Goal: Find contact information: Find contact information

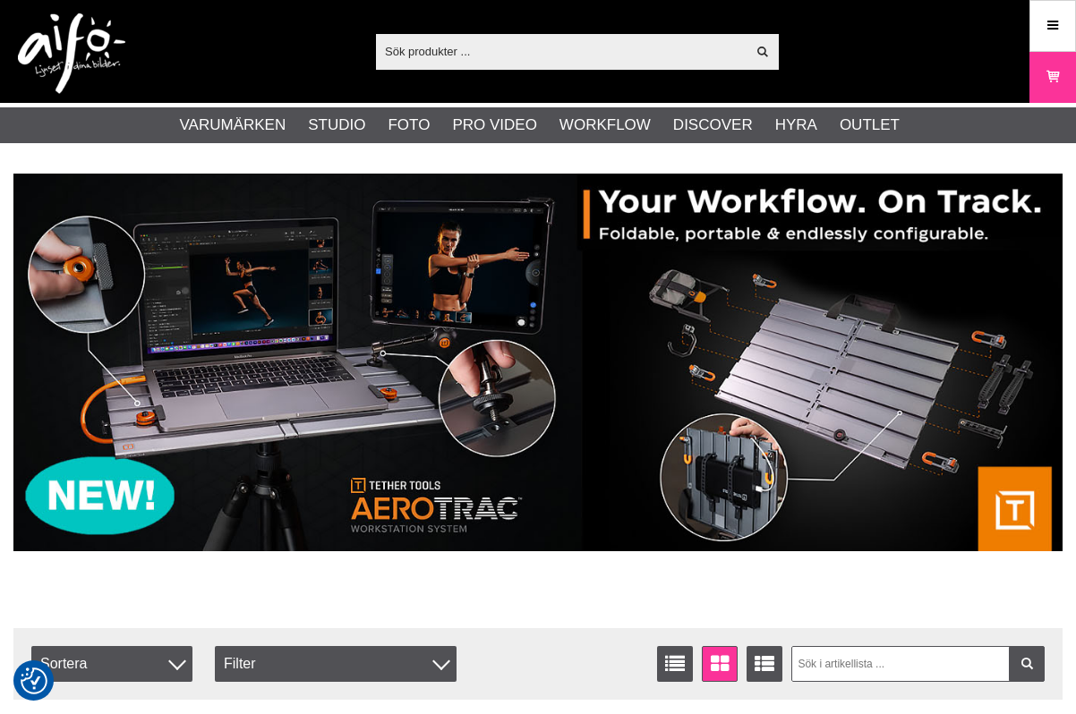
click at [615, 56] on input "text" at bounding box center [561, 51] width 370 height 27
paste input "EL-26641"
type input "EL-26641"
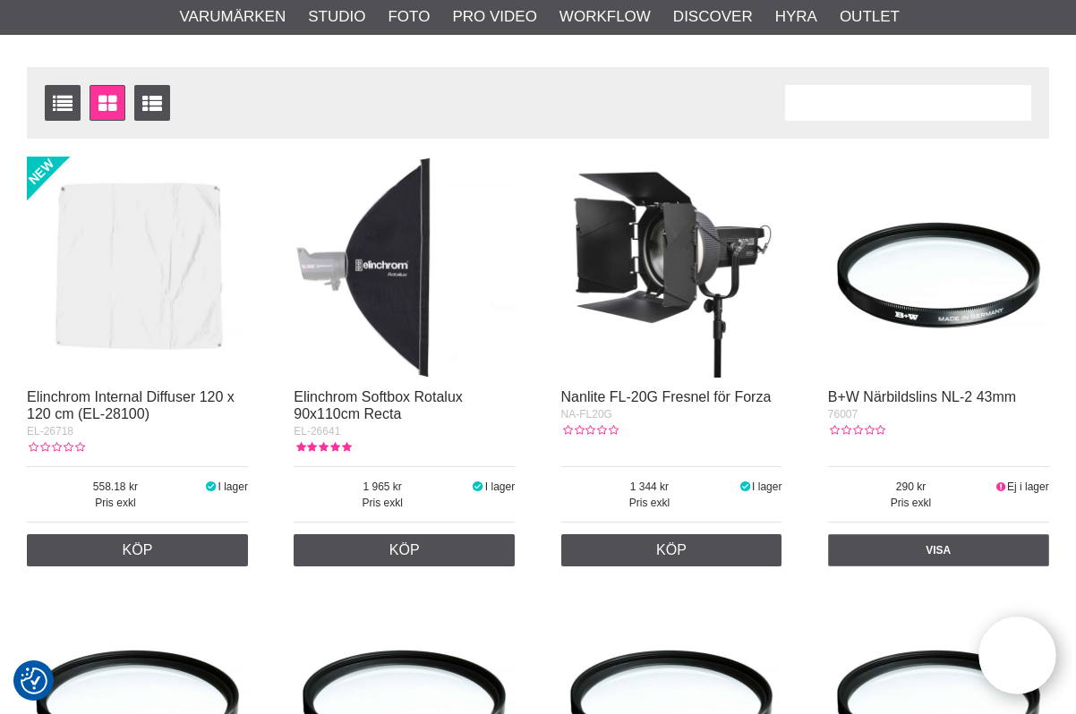
scroll to position [269, 0]
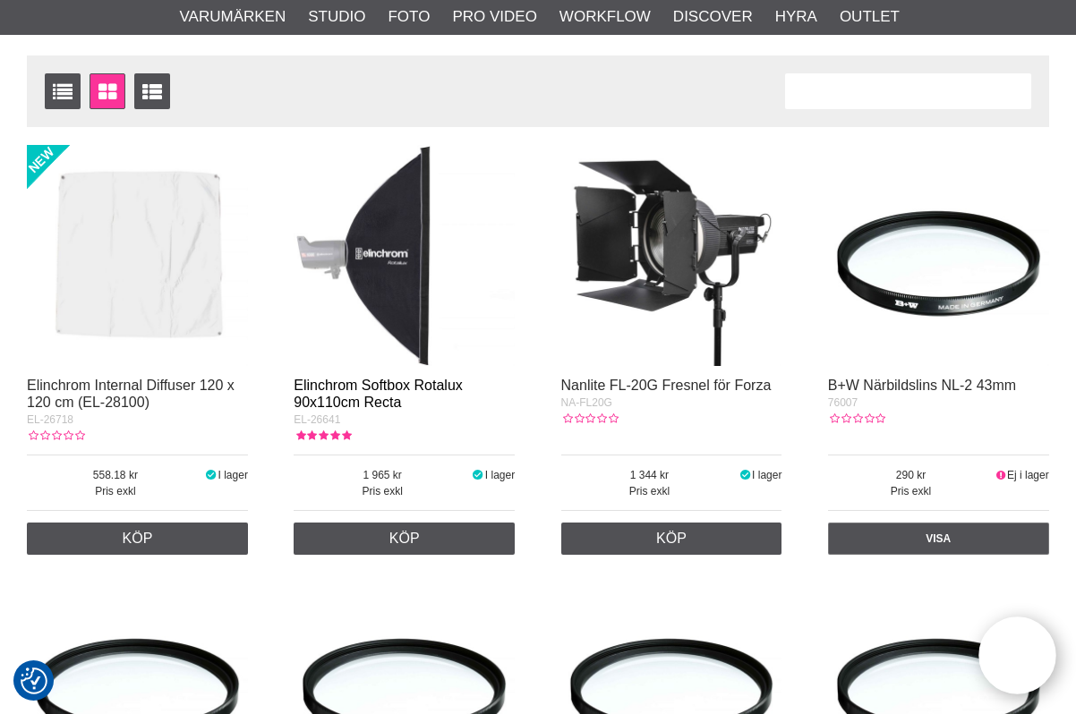
click at [358, 397] on link "Elinchrom Softbox Rotalux 90x110cm Recta" at bounding box center [378, 394] width 169 height 32
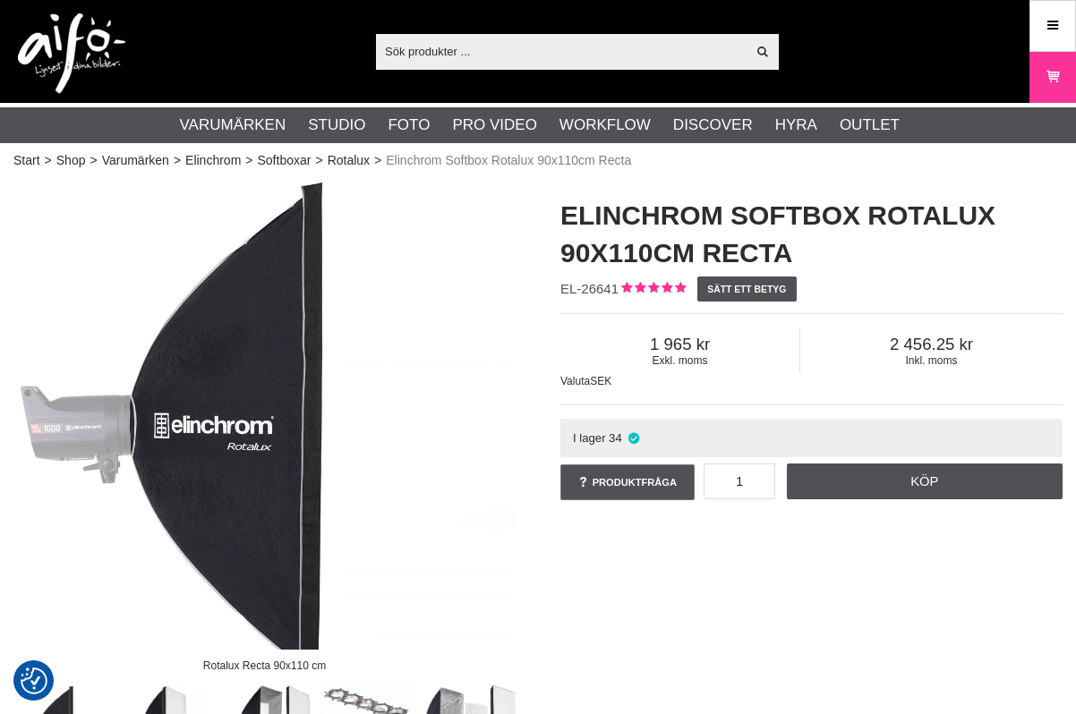
checkbox input "true"
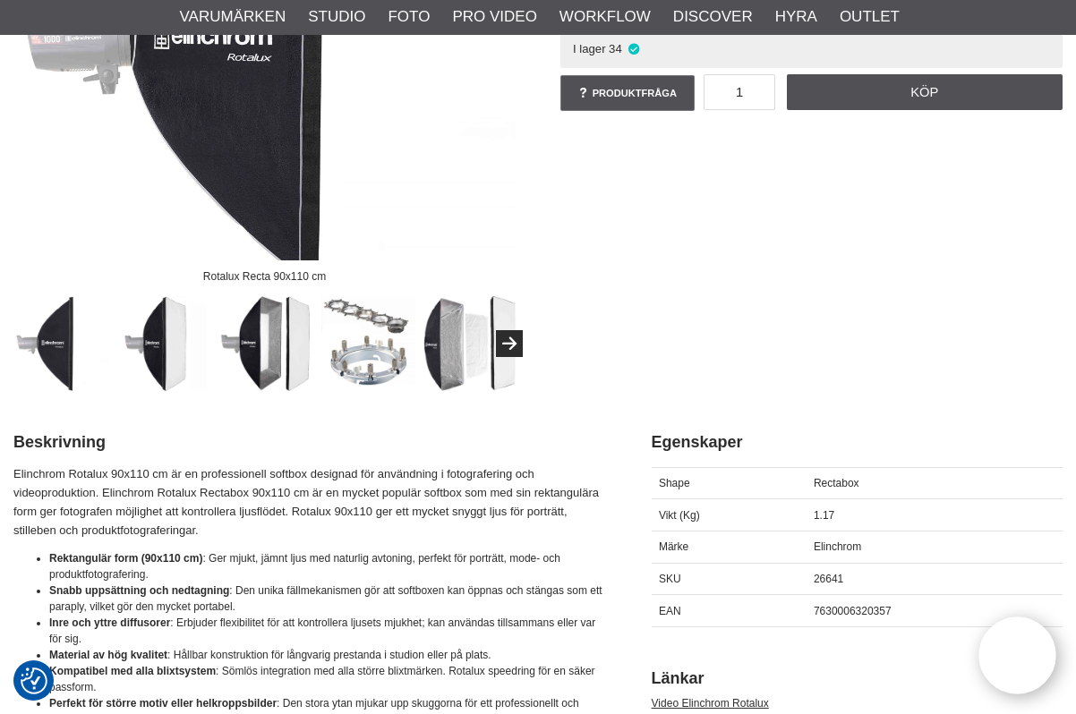
scroll to position [269, 0]
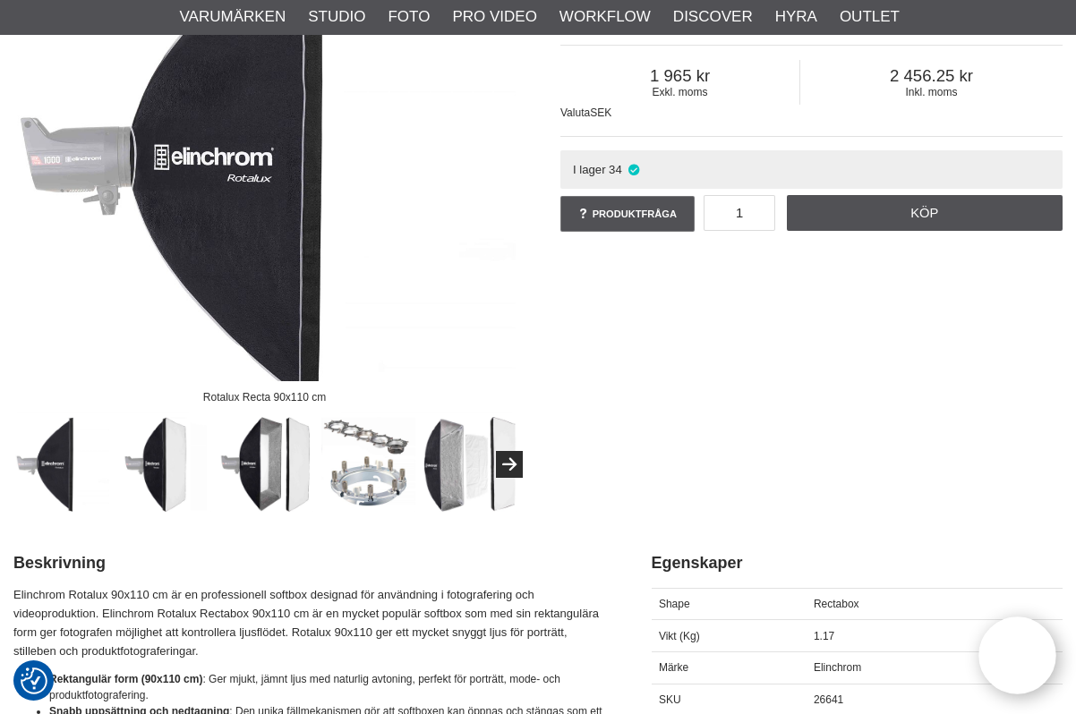
click at [357, 463] on img at bounding box center [368, 464] width 95 height 95
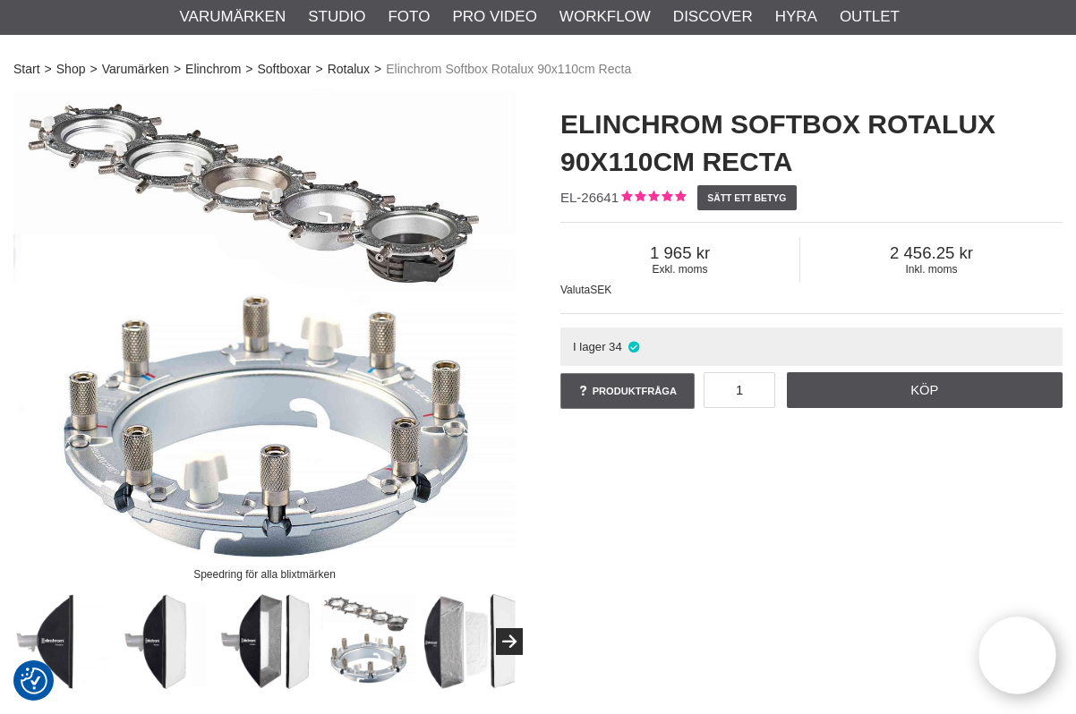
scroll to position [90, 0]
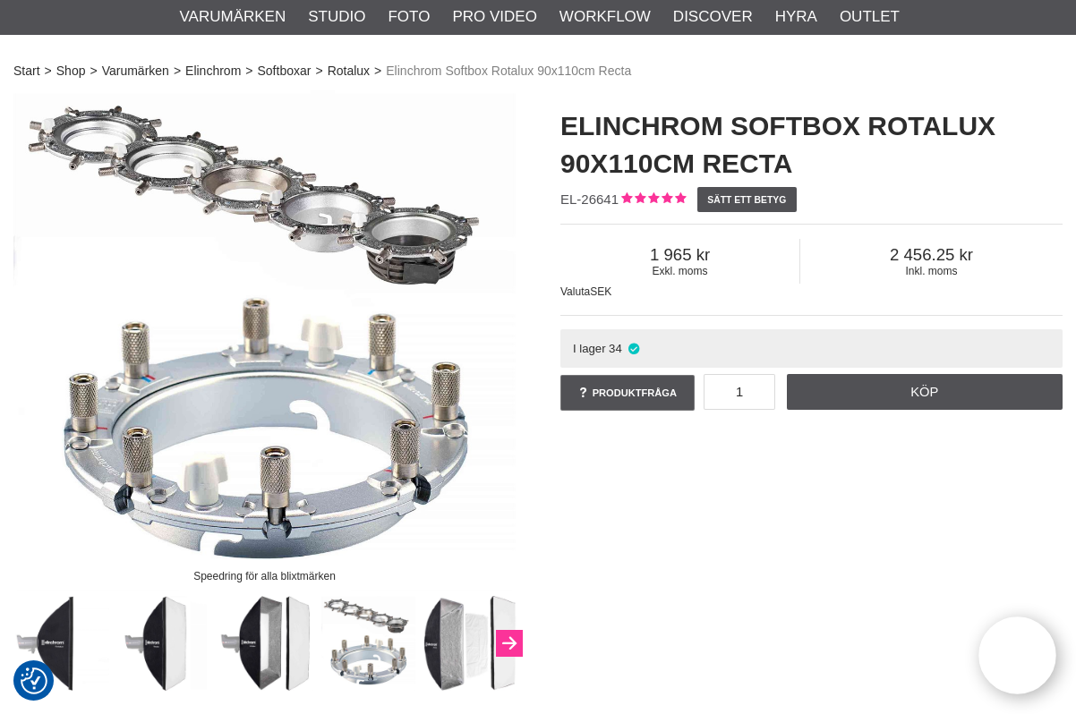
click at [503, 644] on icon "Next" at bounding box center [509, 644] width 21 height 16
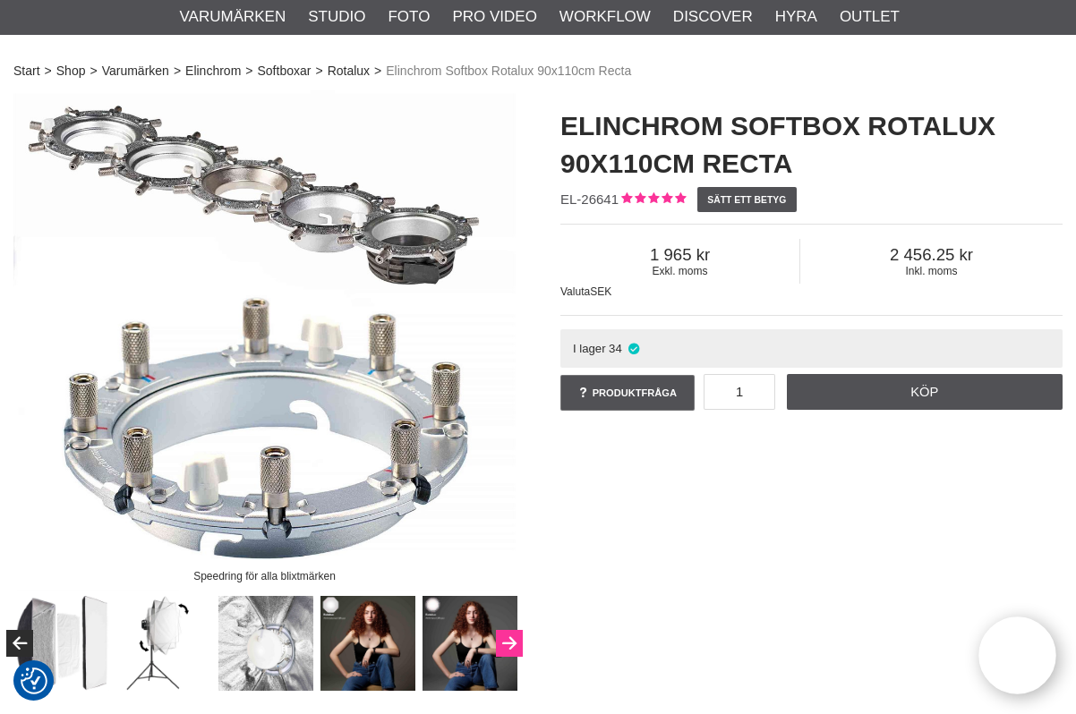
click at [503, 644] on icon "Next" at bounding box center [509, 644] width 21 height 16
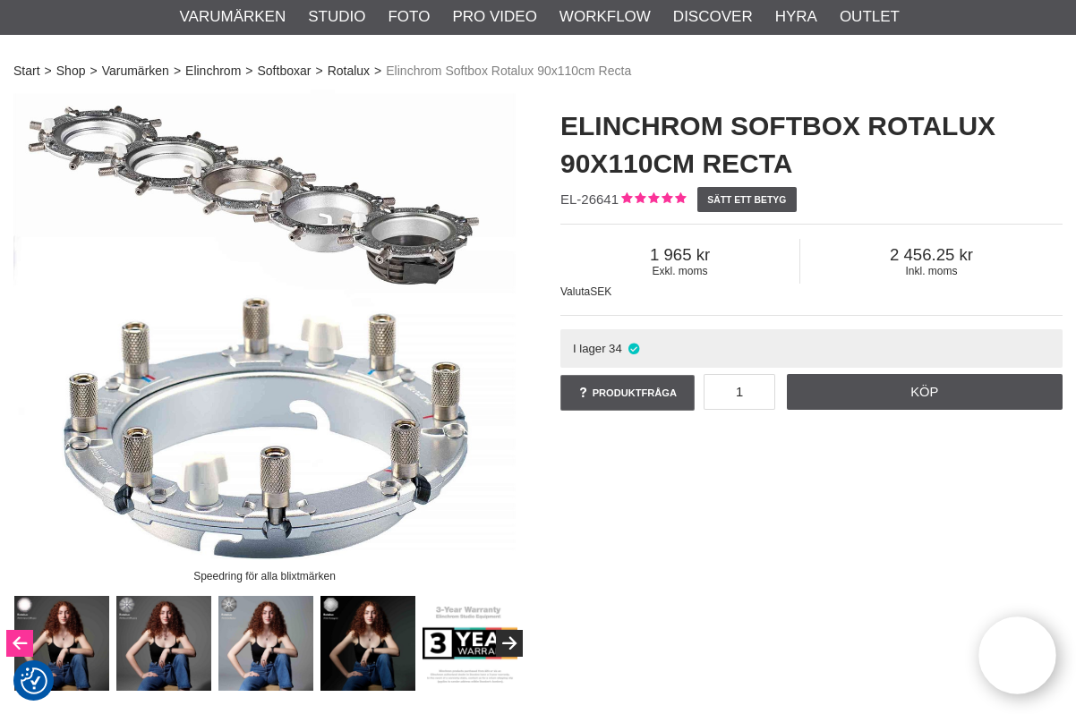
click at [22, 642] on button "Previous" at bounding box center [19, 643] width 27 height 27
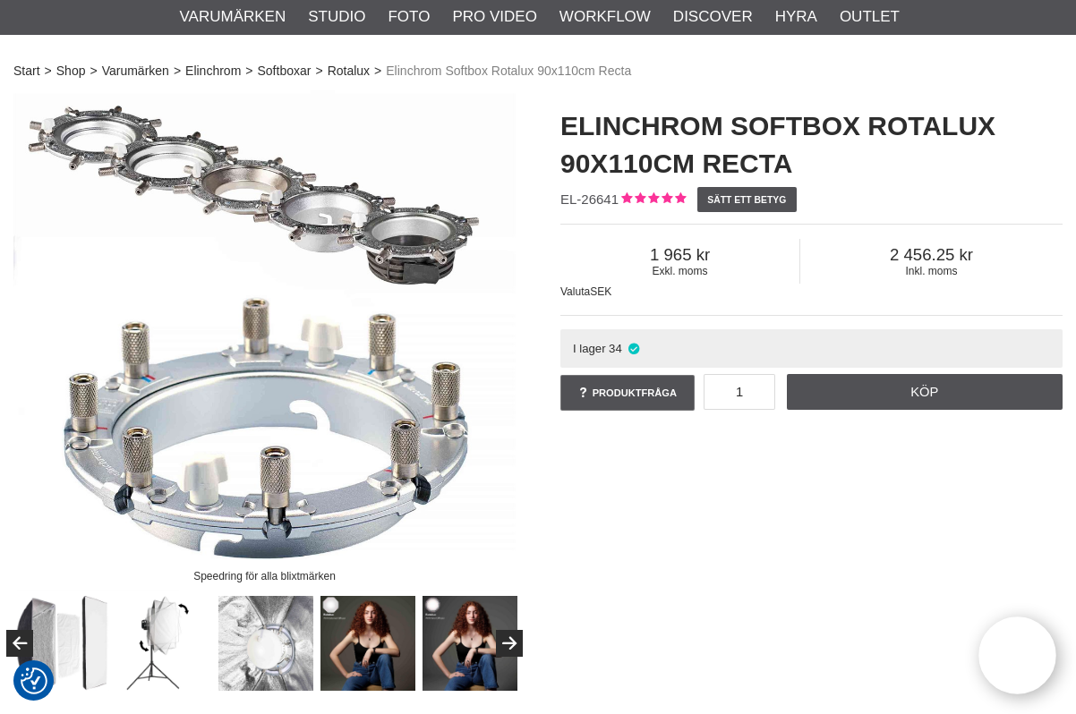
click at [276, 648] on img at bounding box center [265, 643] width 95 height 95
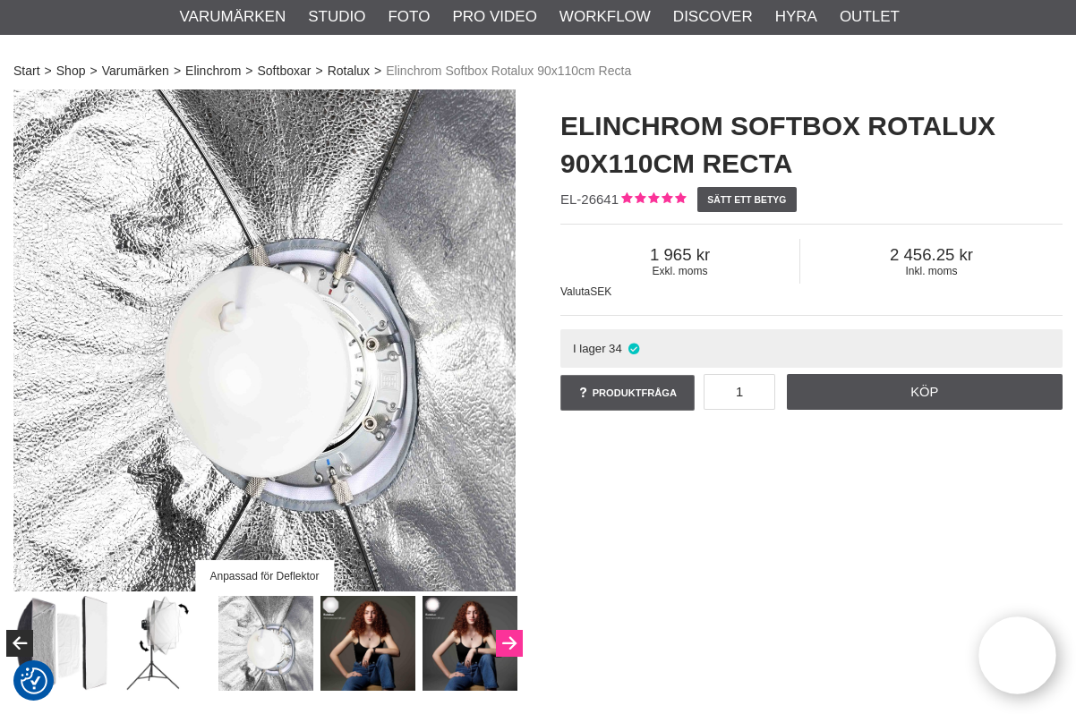
click at [508, 638] on button "Next" at bounding box center [509, 643] width 27 height 27
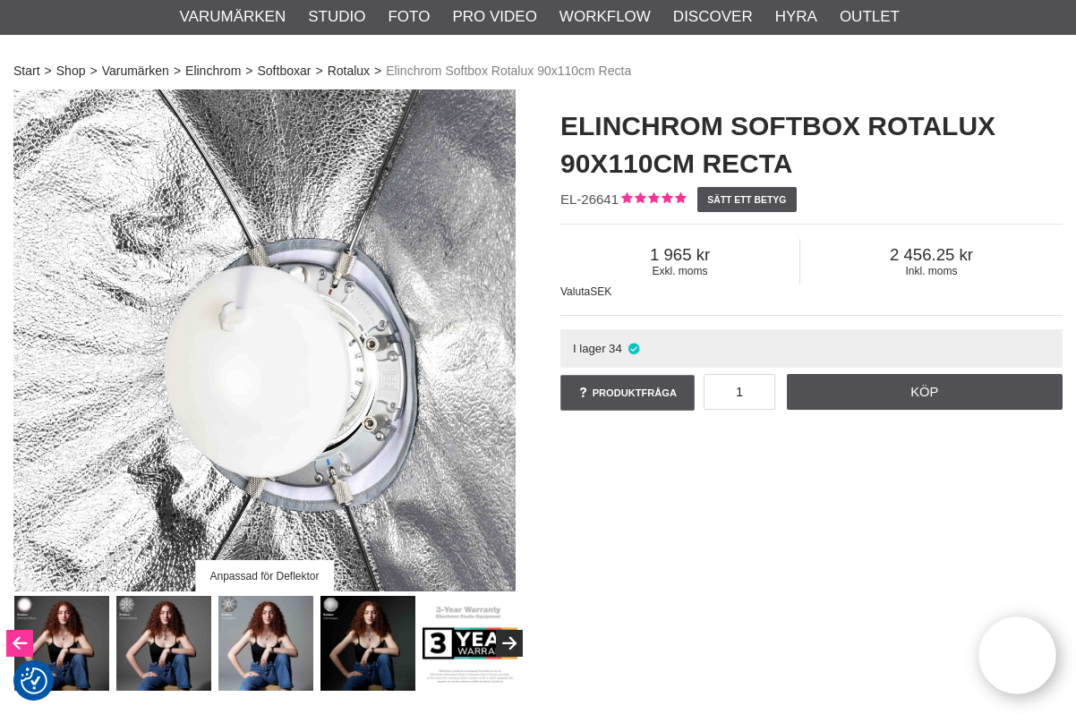
click at [19, 640] on button "Previous" at bounding box center [19, 643] width 27 height 27
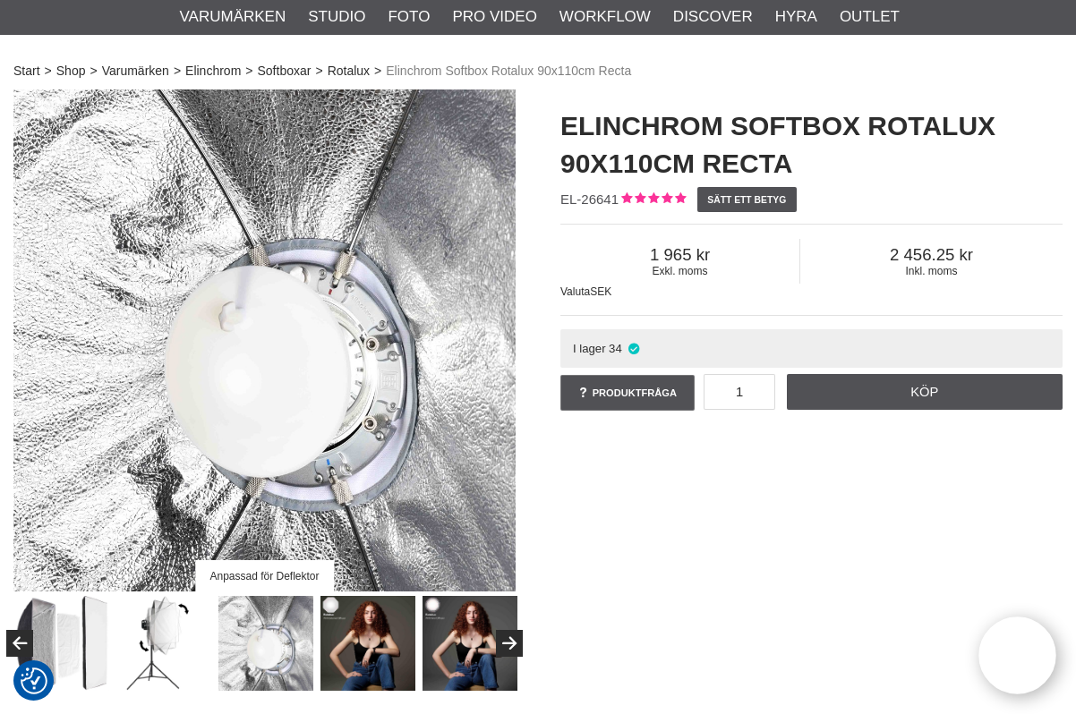
click at [331, 295] on img at bounding box center [264, 341] width 502 height 502
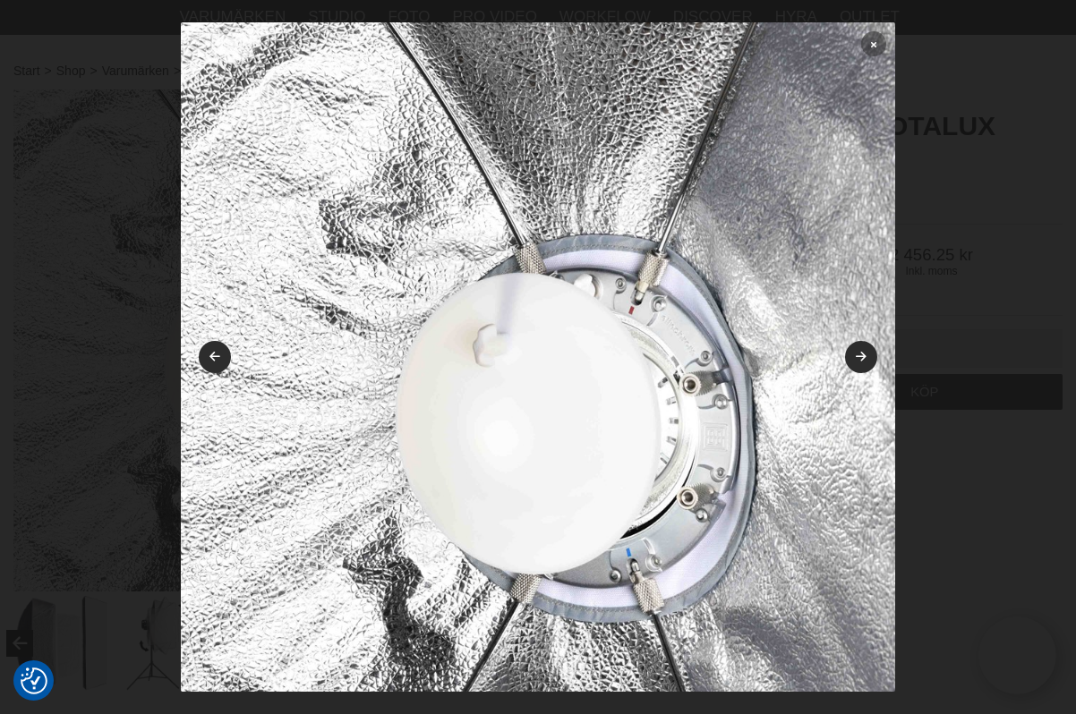
click at [871, 47] on icon at bounding box center [873, 44] width 5 height 10
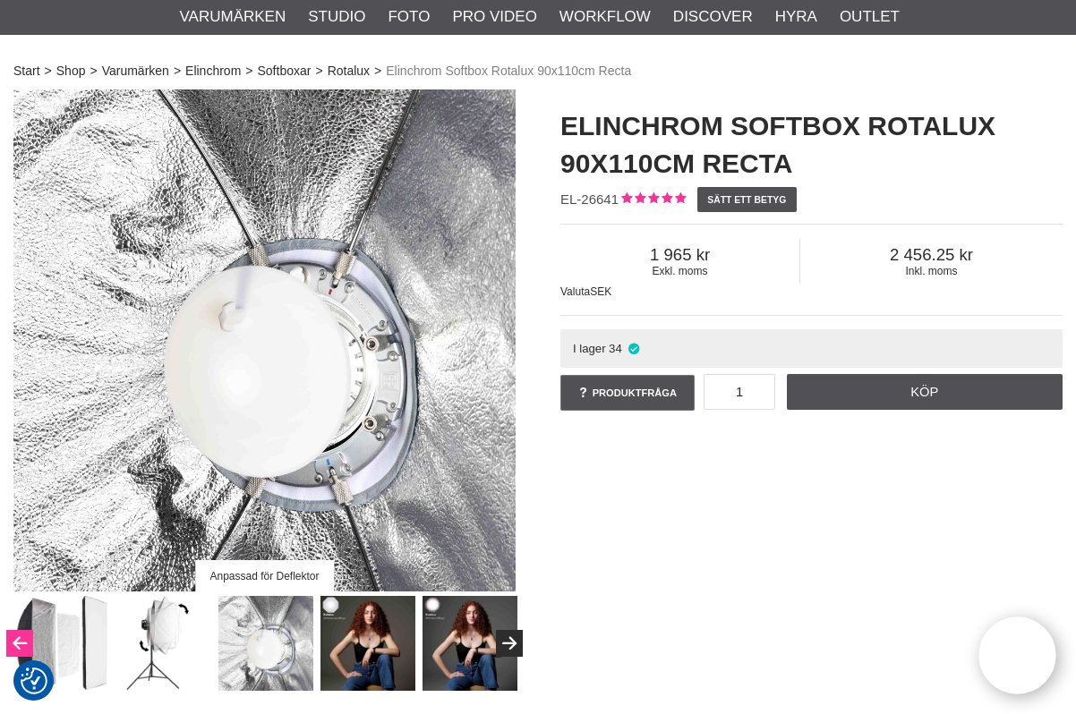
click at [16, 636] on icon "Previous" at bounding box center [19, 644] width 21 height 16
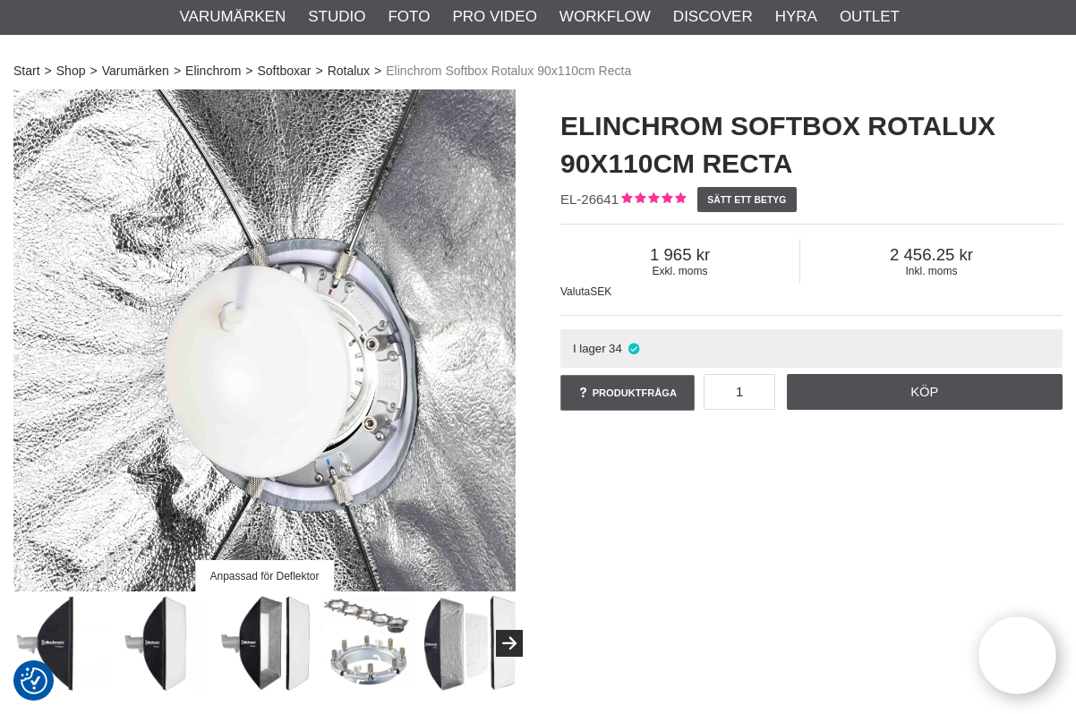
click at [369, 659] on img at bounding box center [368, 643] width 95 height 95
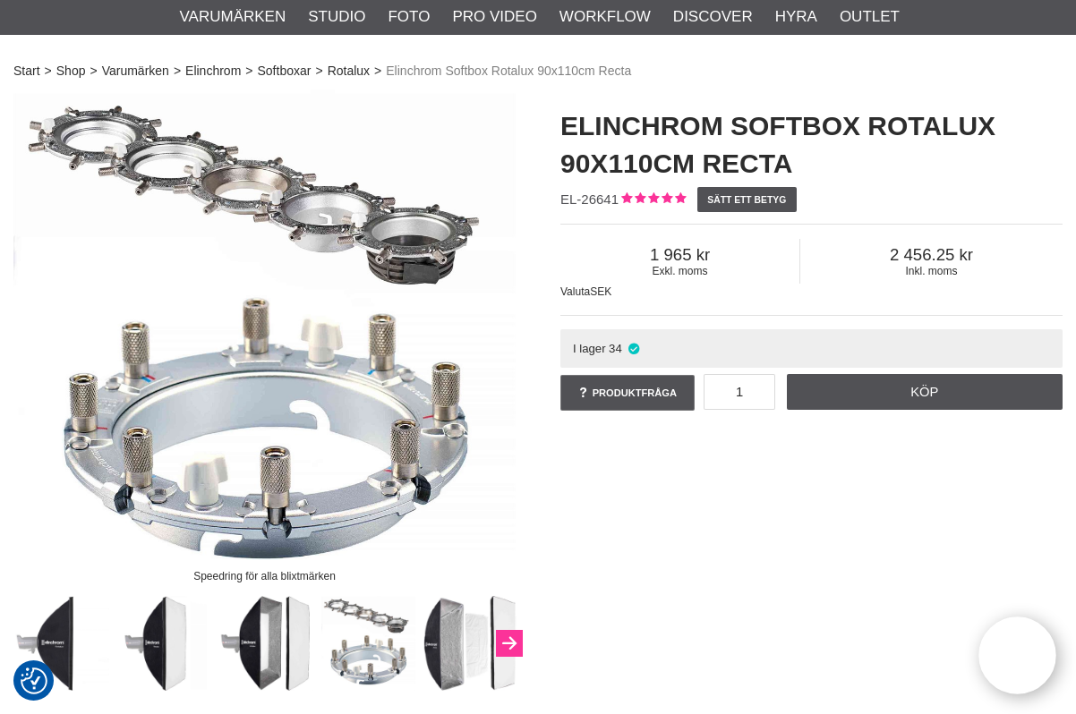
click at [514, 644] on icon "Next" at bounding box center [509, 644] width 21 height 16
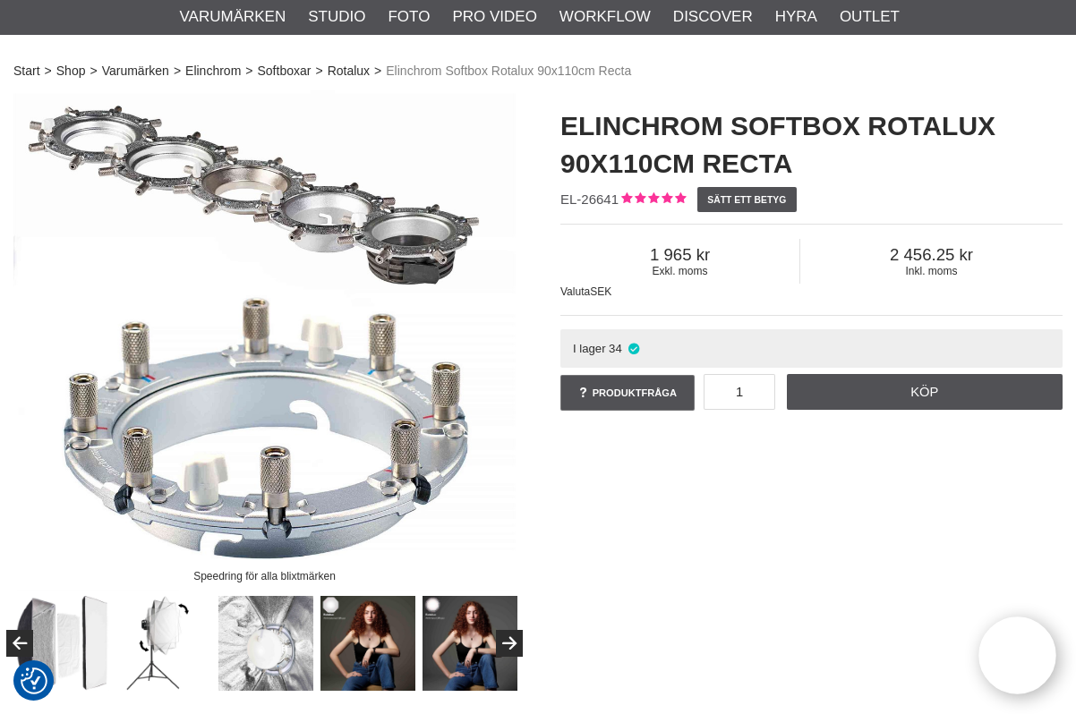
click at [269, 657] on img at bounding box center [265, 643] width 95 height 95
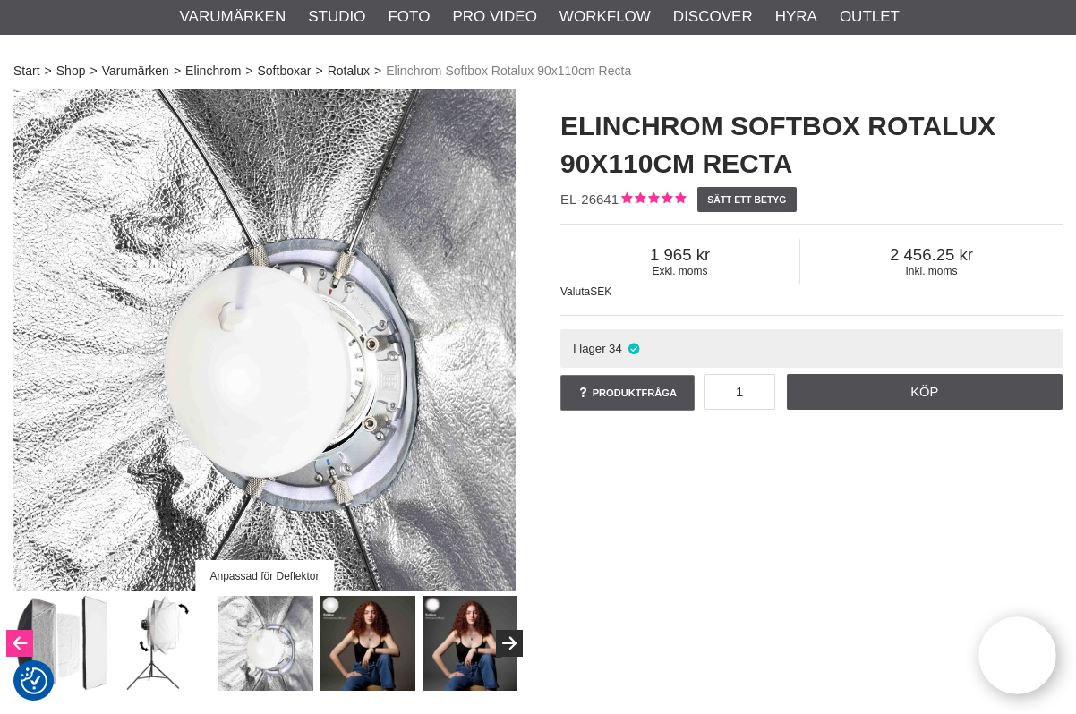
click at [22, 644] on button "Previous" at bounding box center [19, 643] width 27 height 27
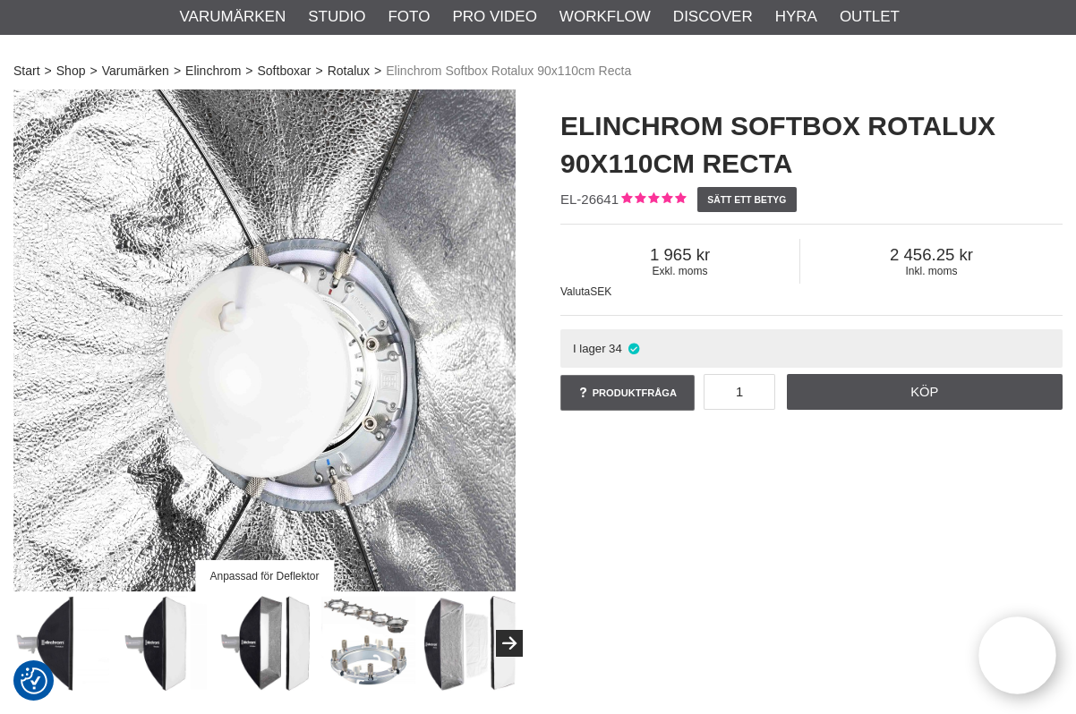
click at [21, 644] on img at bounding box center [62, 643] width 95 height 95
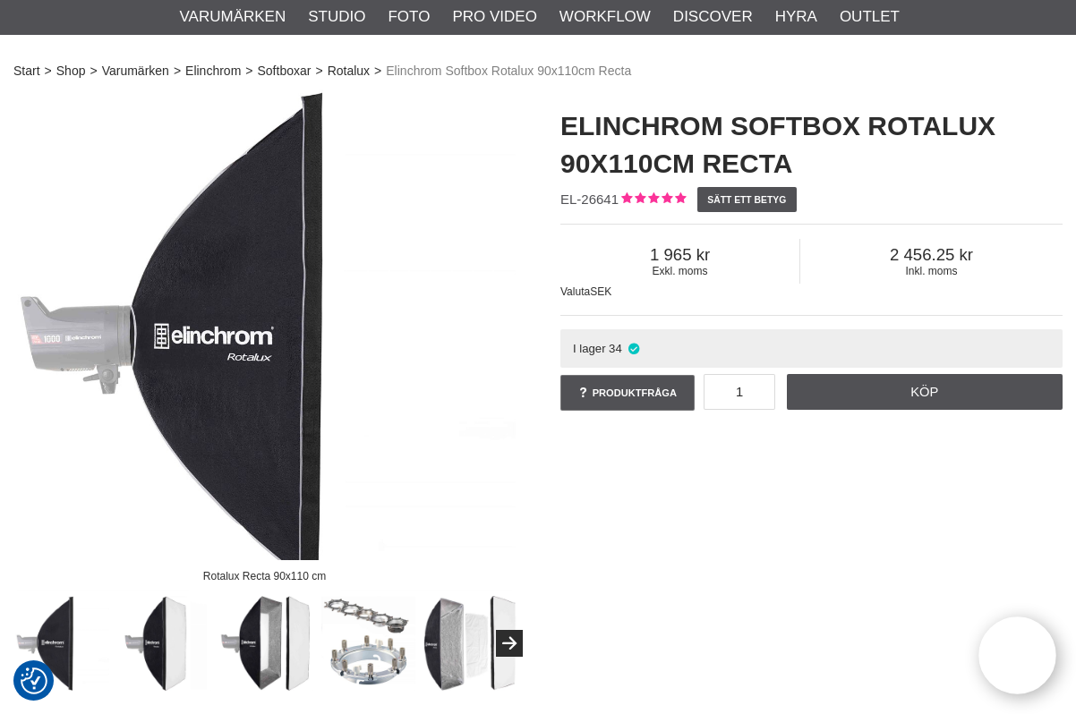
click at [12, 151] on div "Rotalux Recta 90x110 cm" at bounding box center [264, 390] width 547 height 601
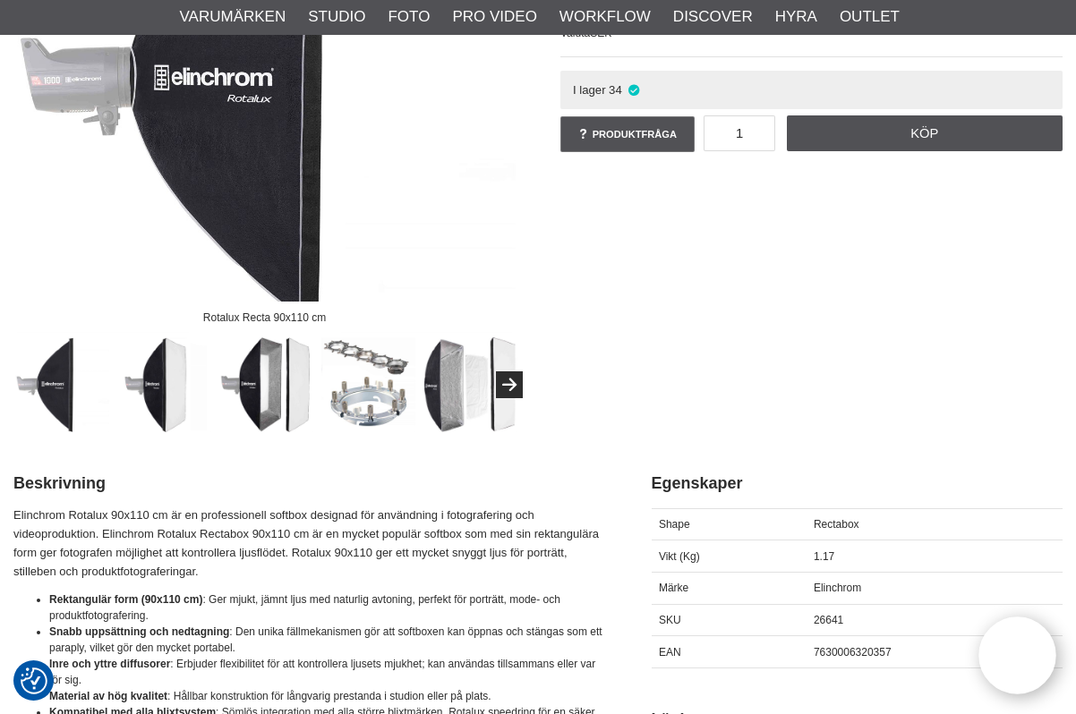
scroll to position [358, 0]
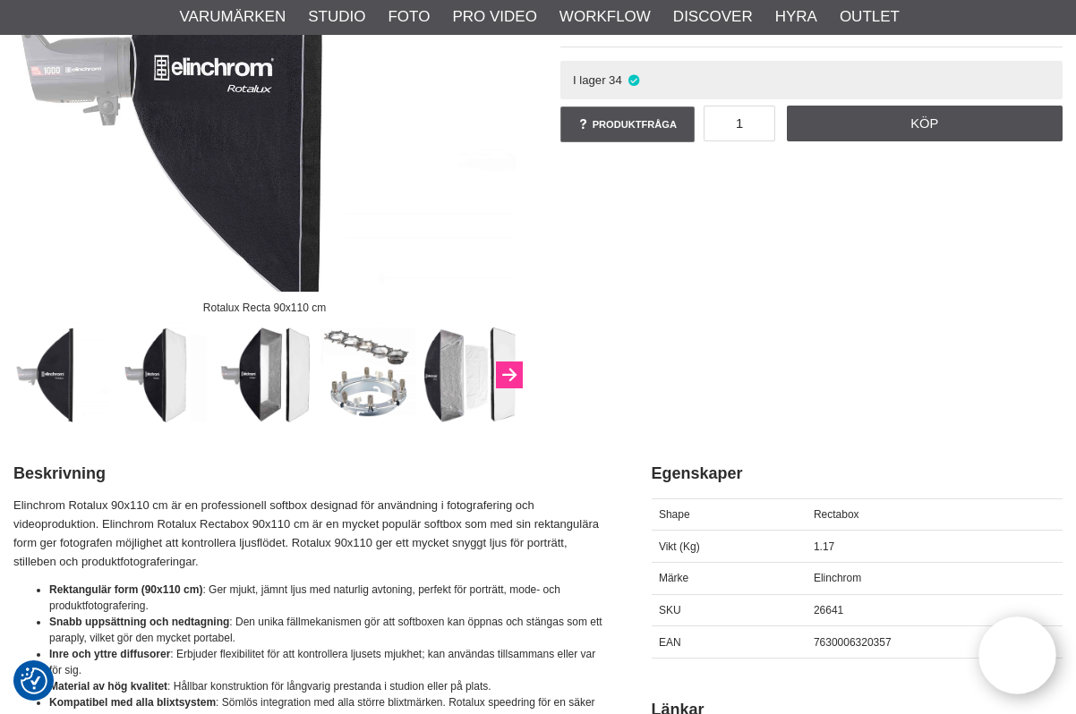
click at [517, 371] on button "Next" at bounding box center [509, 375] width 27 height 27
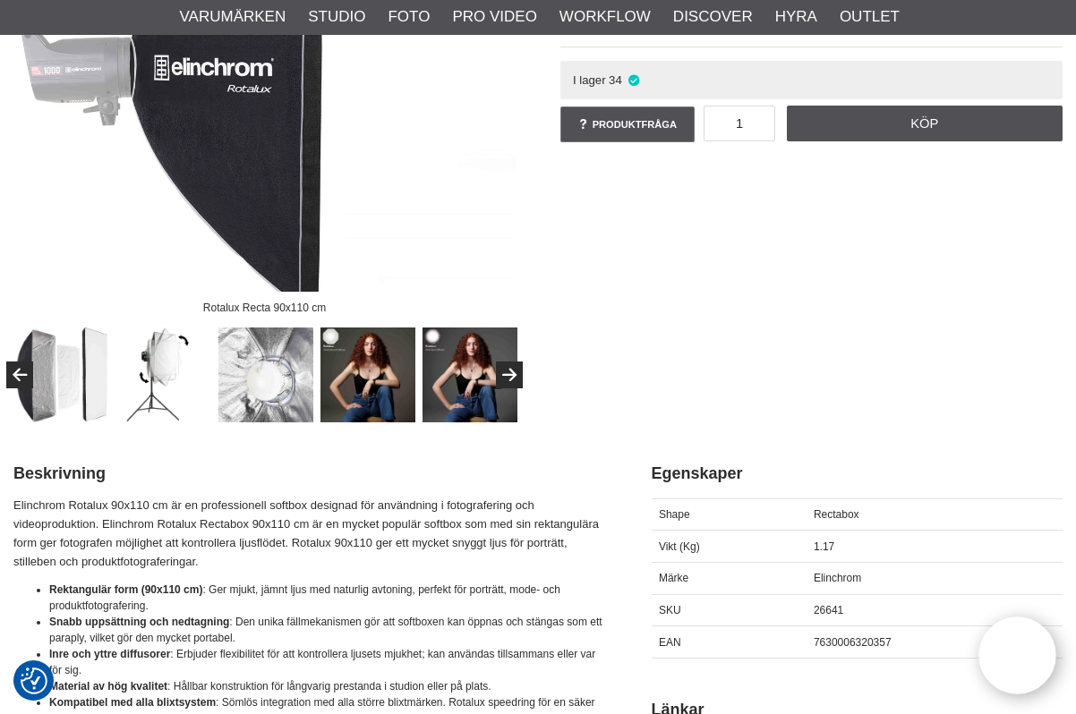
click at [273, 380] on img at bounding box center [265, 375] width 95 height 95
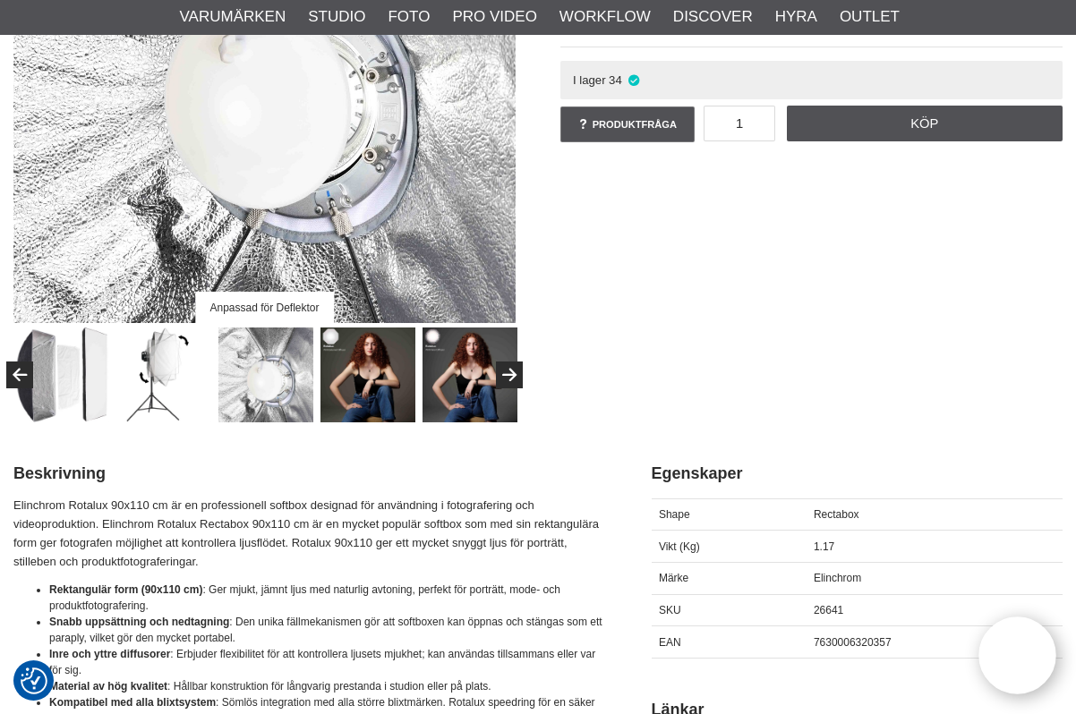
click at [240, 81] on img at bounding box center [264, 72] width 502 height 502
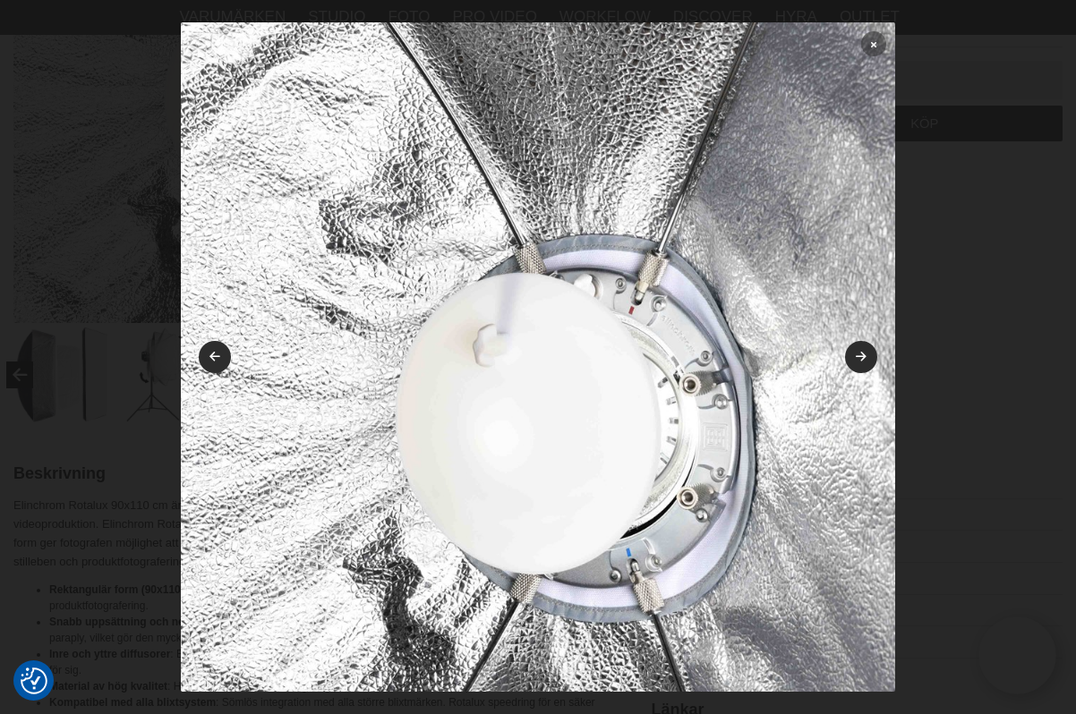
click at [864, 43] on link at bounding box center [873, 43] width 25 height 25
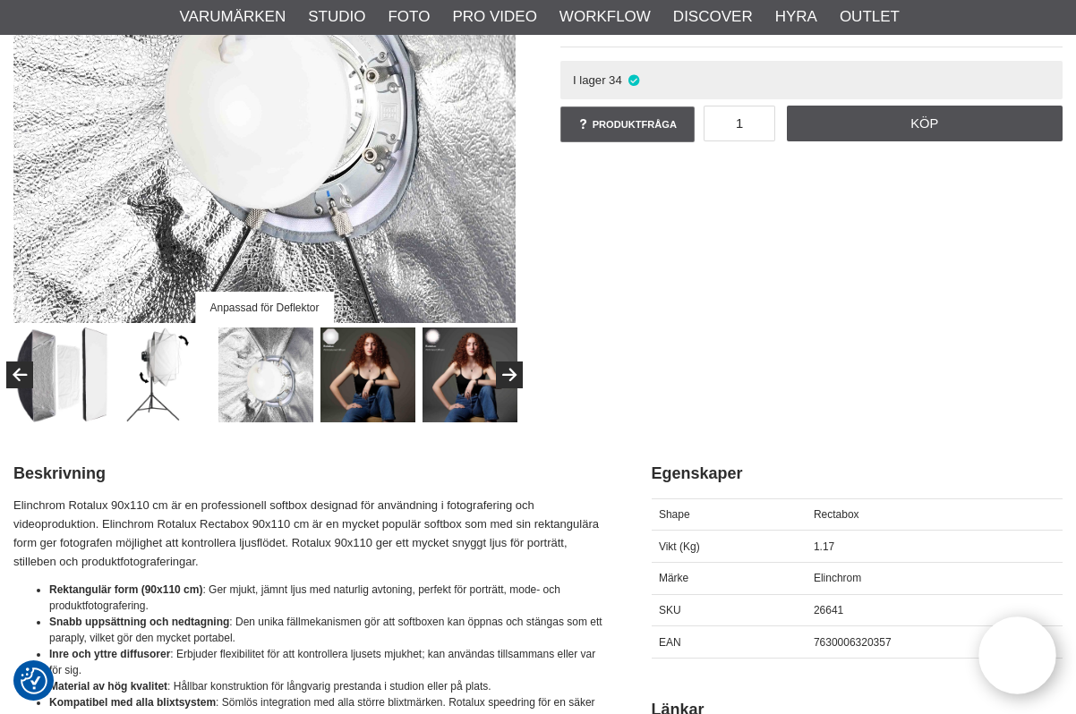
scroll to position [0, 0]
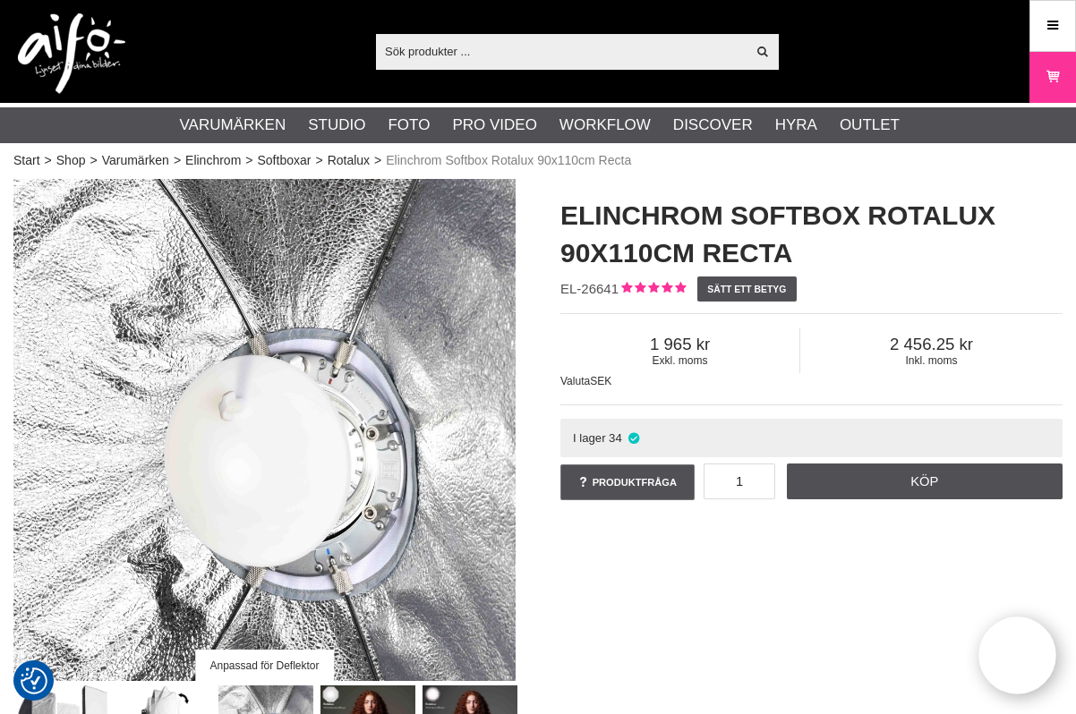
click at [64, 53] on img at bounding box center [71, 53] width 107 height 81
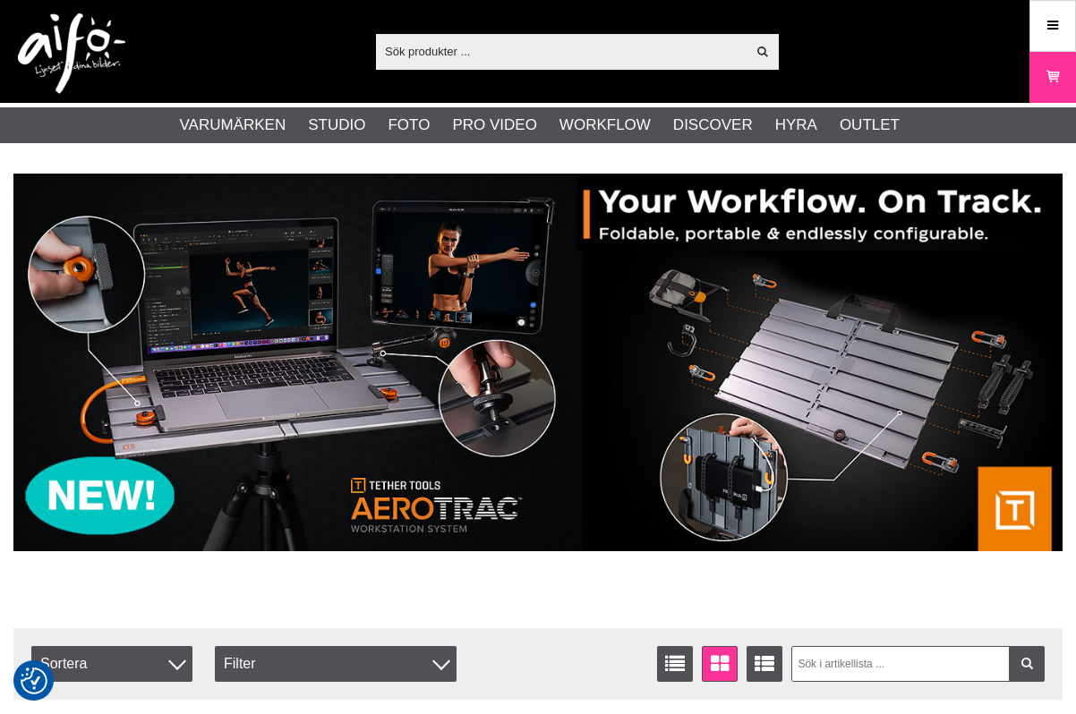
click at [630, 47] on input "text" at bounding box center [561, 51] width 370 height 27
paste input "EL-26559"
type input "EL-26559"
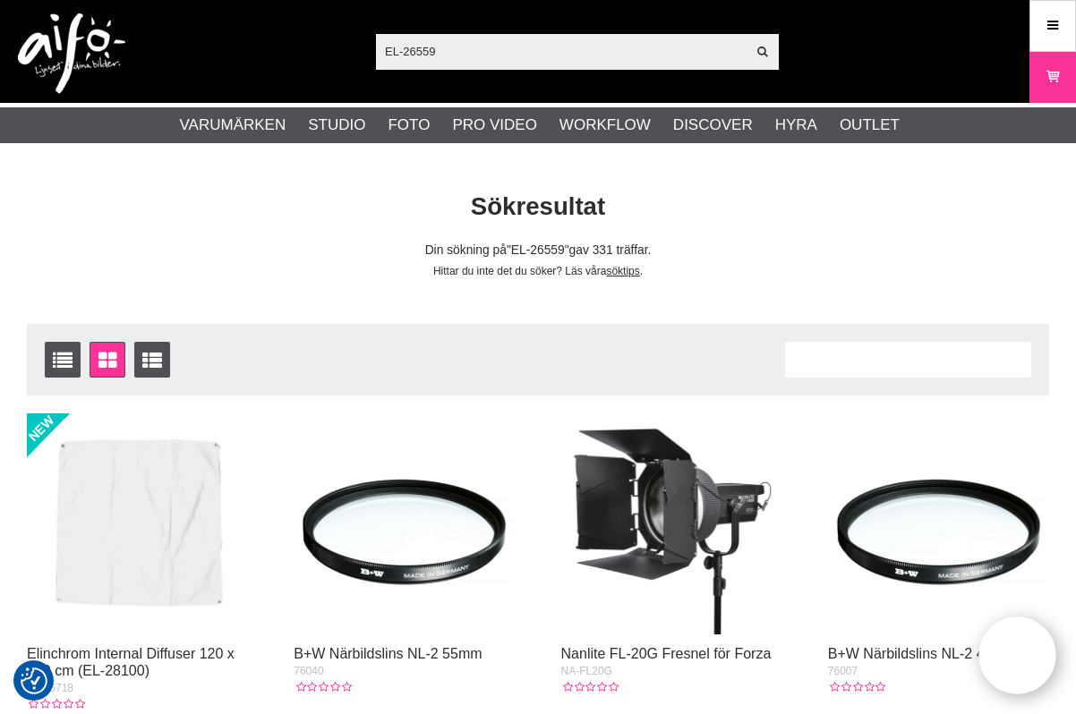
click at [480, 55] on input "EL-26559" at bounding box center [561, 51] width 370 height 27
click at [404, 47] on input "EL-26559" at bounding box center [561, 51] width 370 height 27
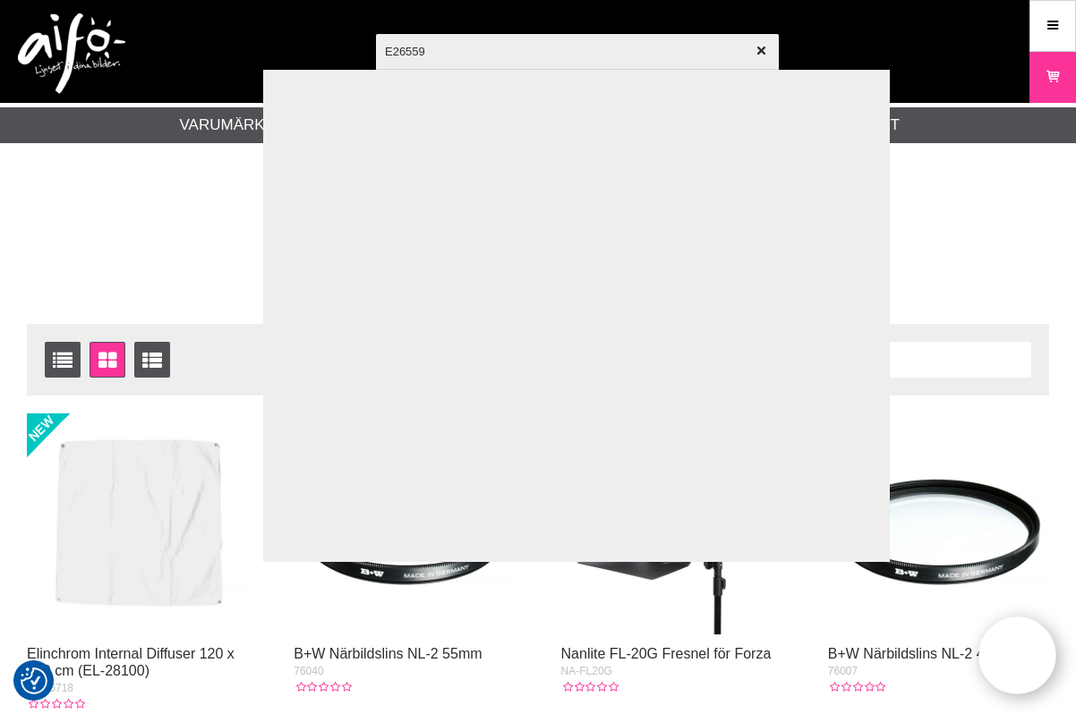
type input "26559"
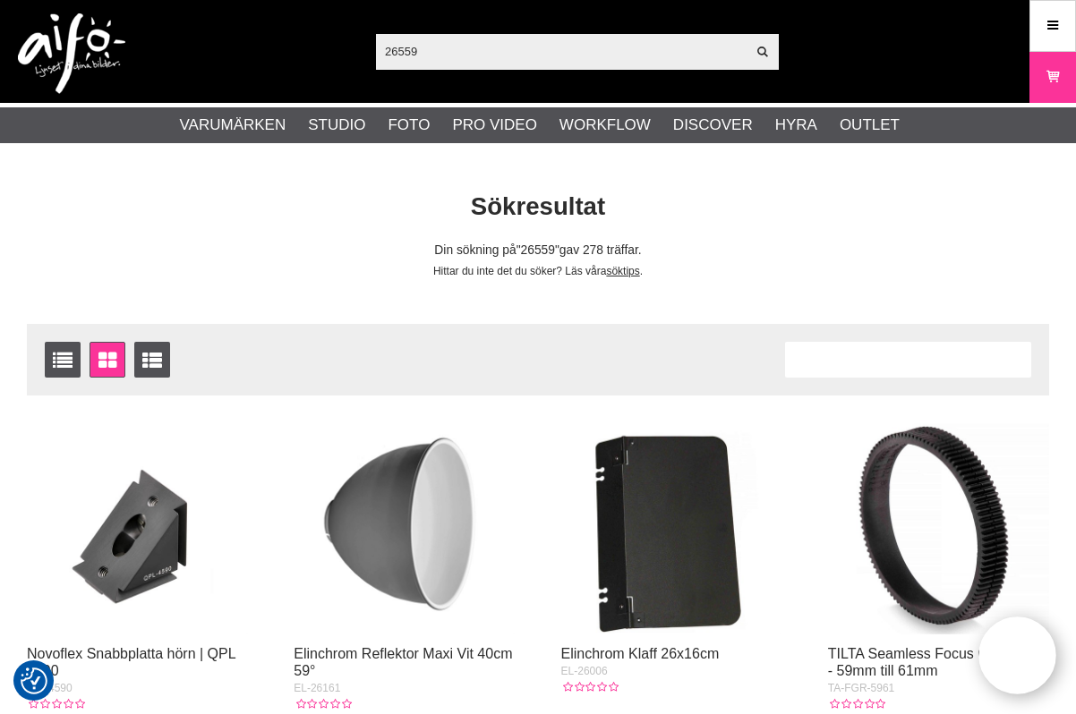
click at [465, 50] on input "26559" at bounding box center [561, 51] width 370 height 27
drag, startPoint x: 441, startPoint y: 49, endPoint x: 356, endPoint y: 47, distance: 85.0
click at [356, 47] on div "26559 Visa alla Artiklar Kategorier av artiklar Din sökning på gav inga träffar…" at bounding box center [538, 51] width 1076 height 103
paste input "Elinchrom speedring för Rotalux"
type input "Elinchrom speedring för Rotalux"
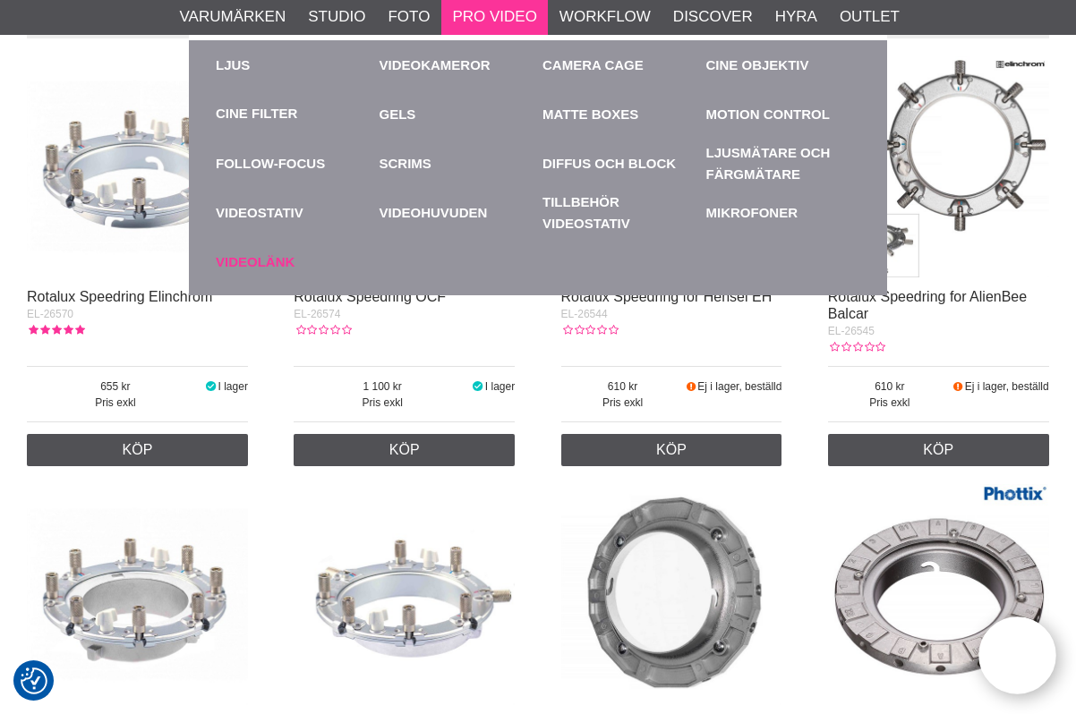
scroll to position [358, 0]
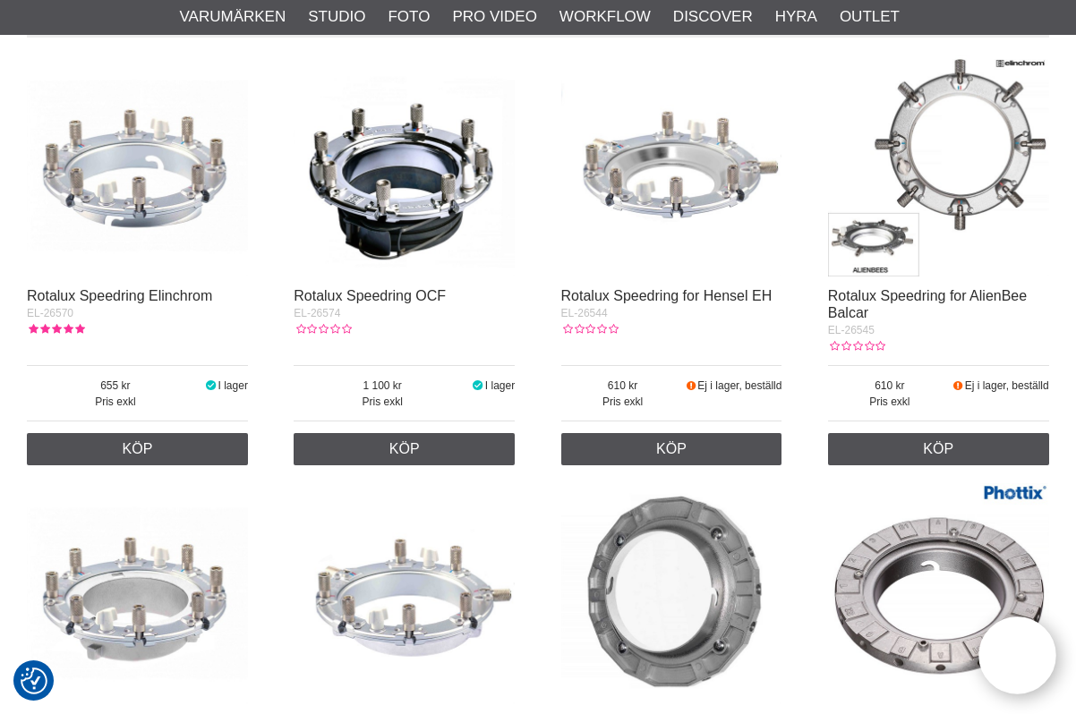
click at [145, 212] on img at bounding box center [137, 165] width 221 height 221
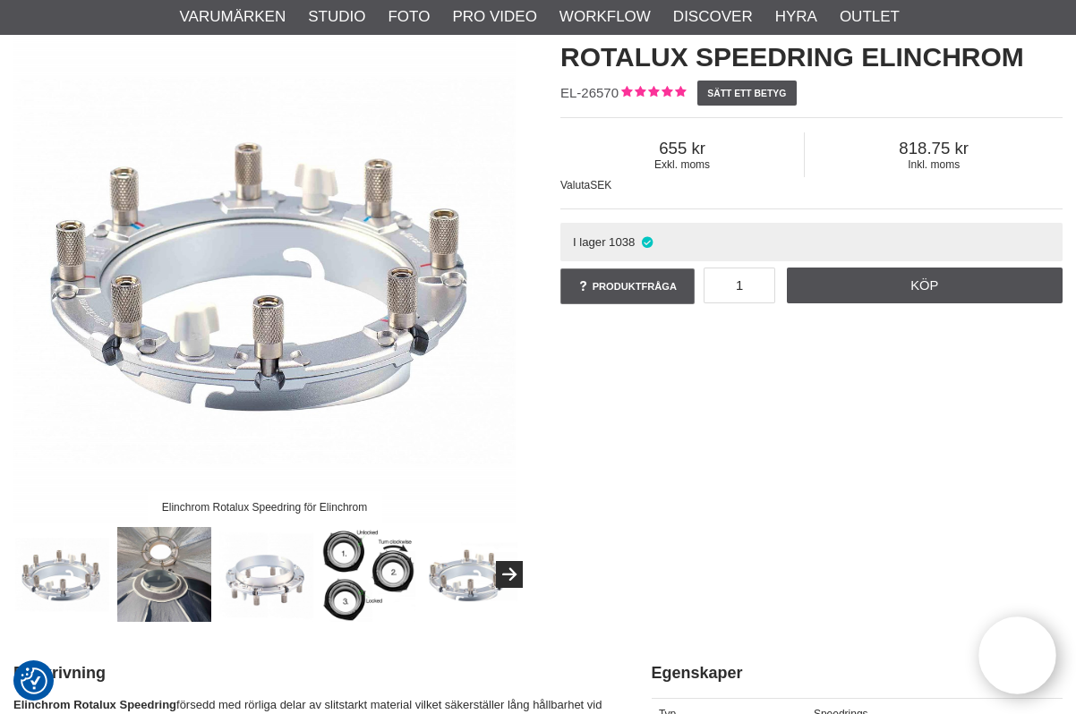
scroll to position [179, 0]
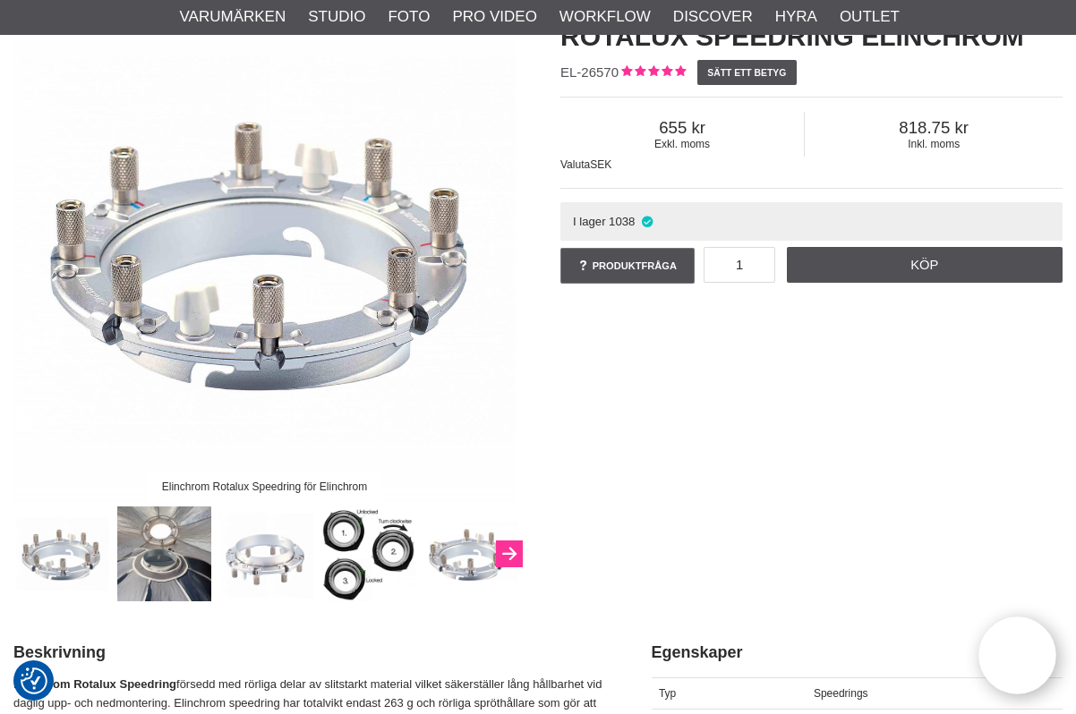
click at [512, 553] on button "Next" at bounding box center [509, 554] width 27 height 27
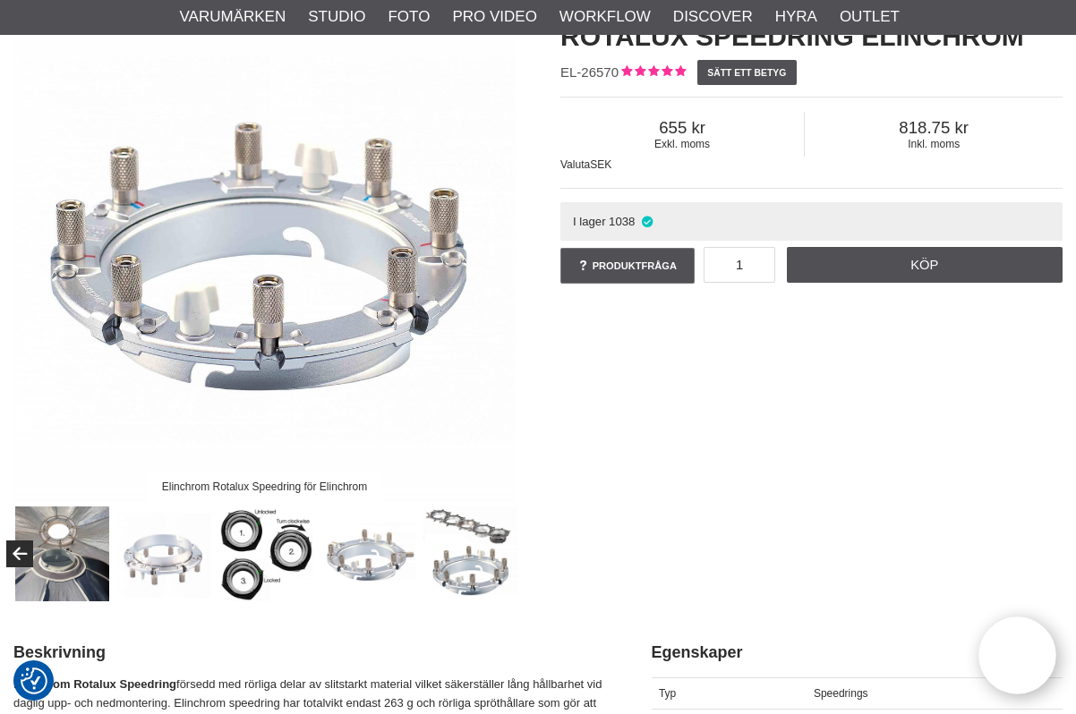
click at [512, 553] on img at bounding box center [470, 554] width 95 height 95
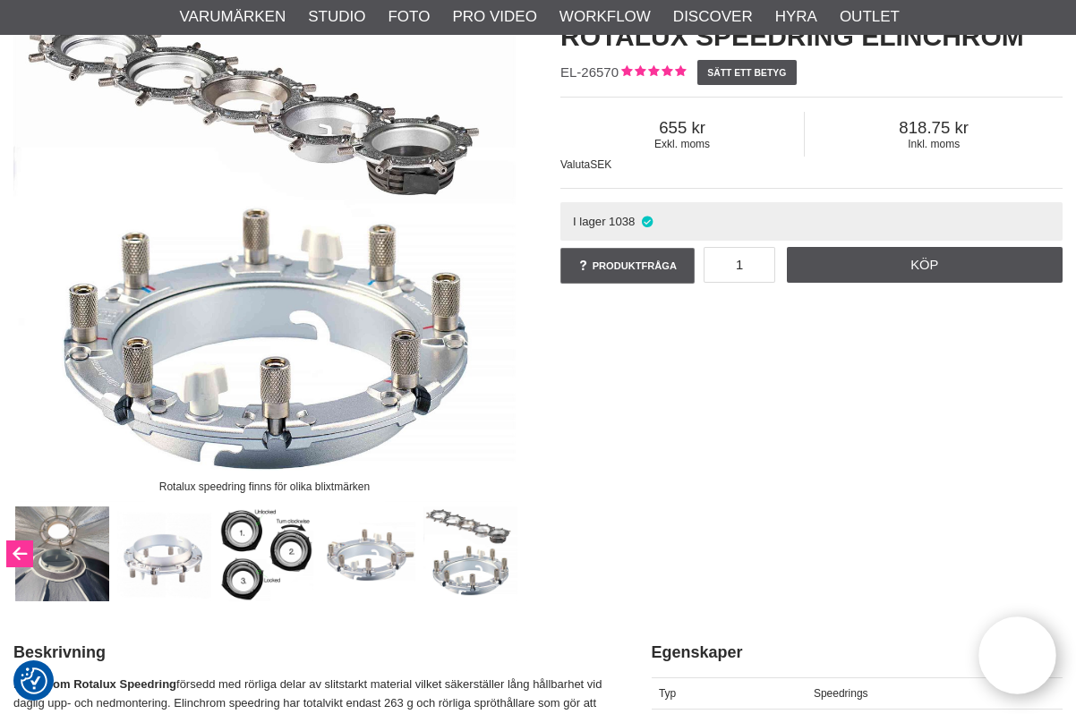
click at [30, 554] on button "Previous" at bounding box center [19, 554] width 27 height 27
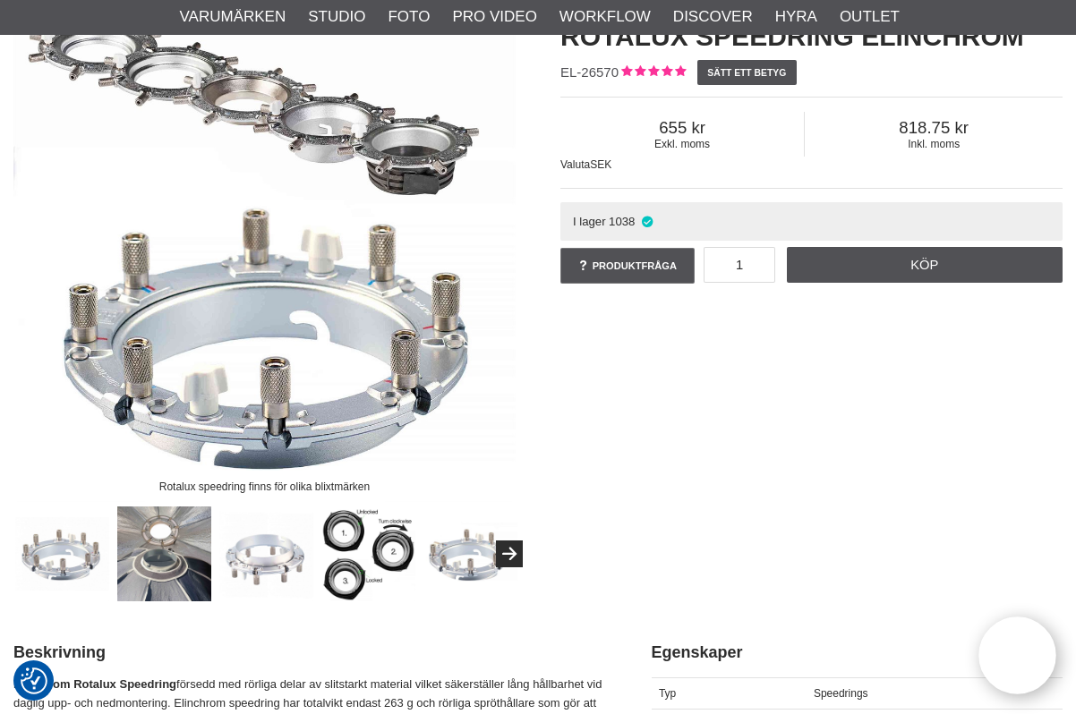
click at [30, 554] on img at bounding box center [62, 554] width 95 height 95
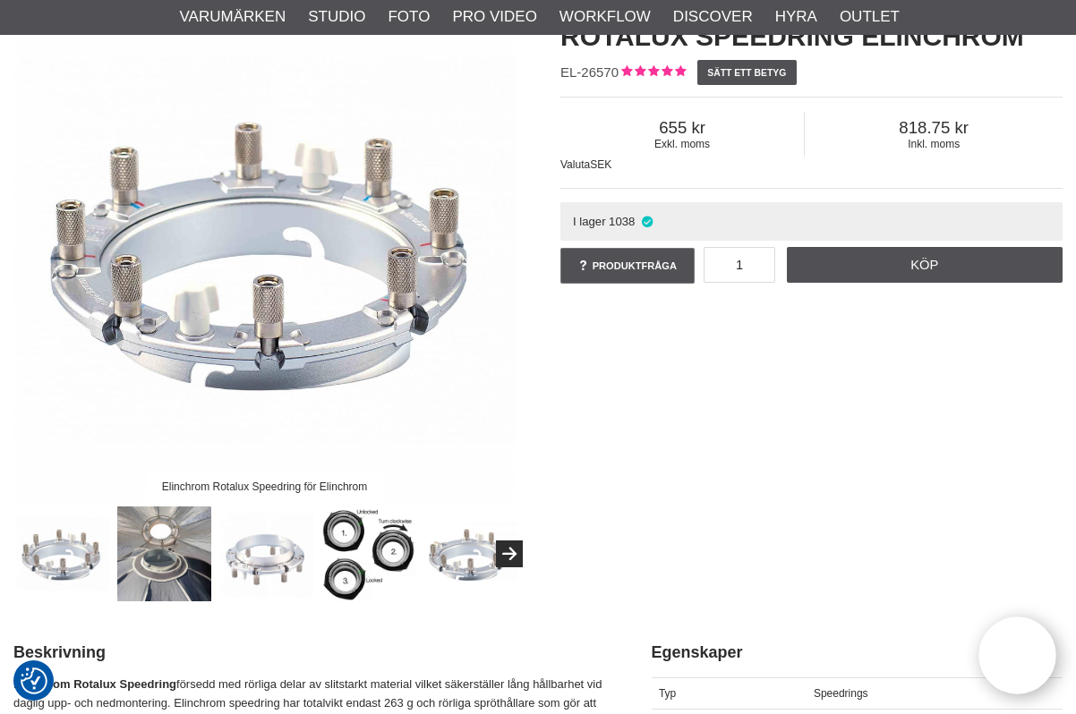
click at [30, 554] on img at bounding box center [62, 554] width 95 height 95
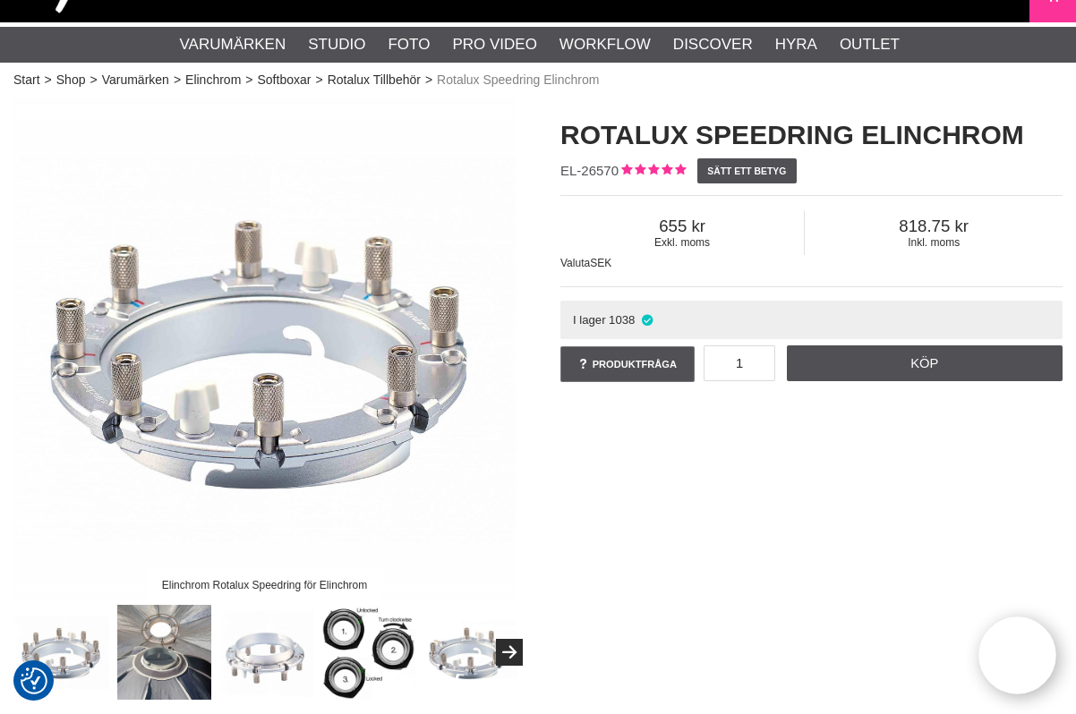
scroll to position [0, 0]
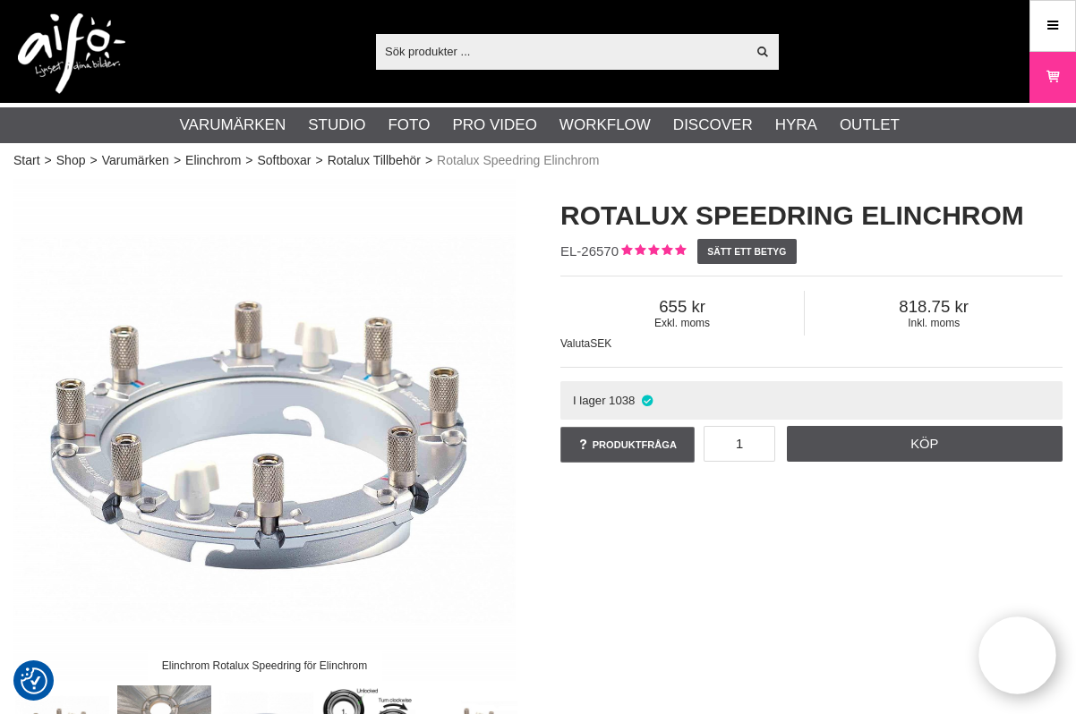
click at [27, 254] on img at bounding box center [264, 430] width 502 height 502
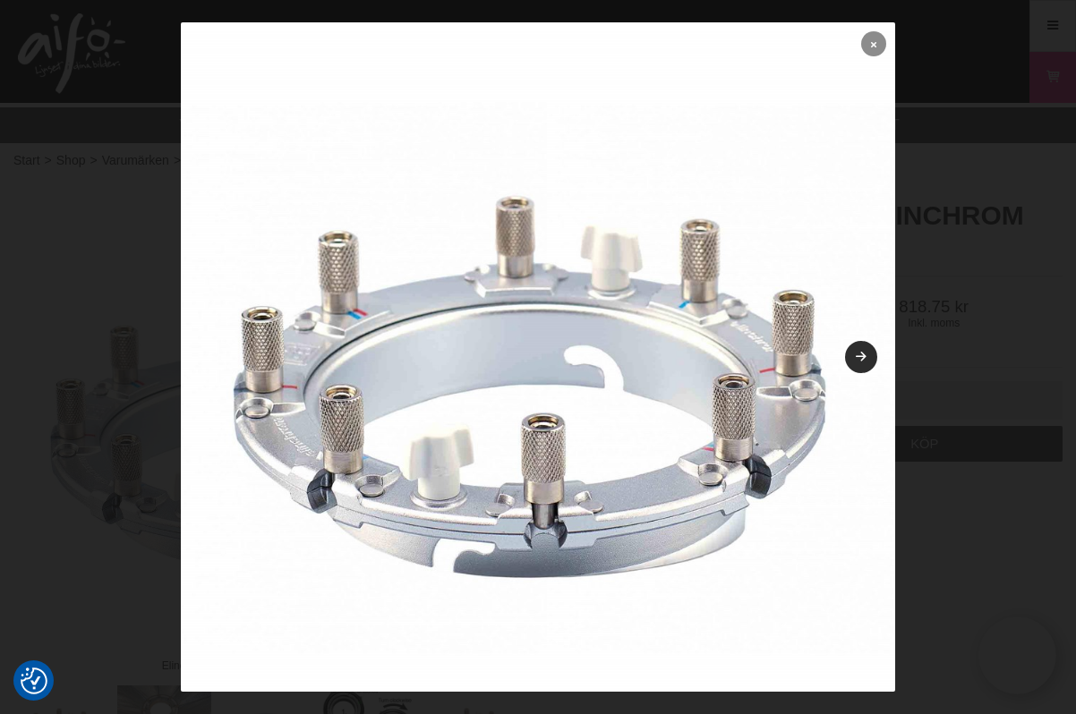
click at [861, 47] on link at bounding box center [873, 43] width 25 height 25
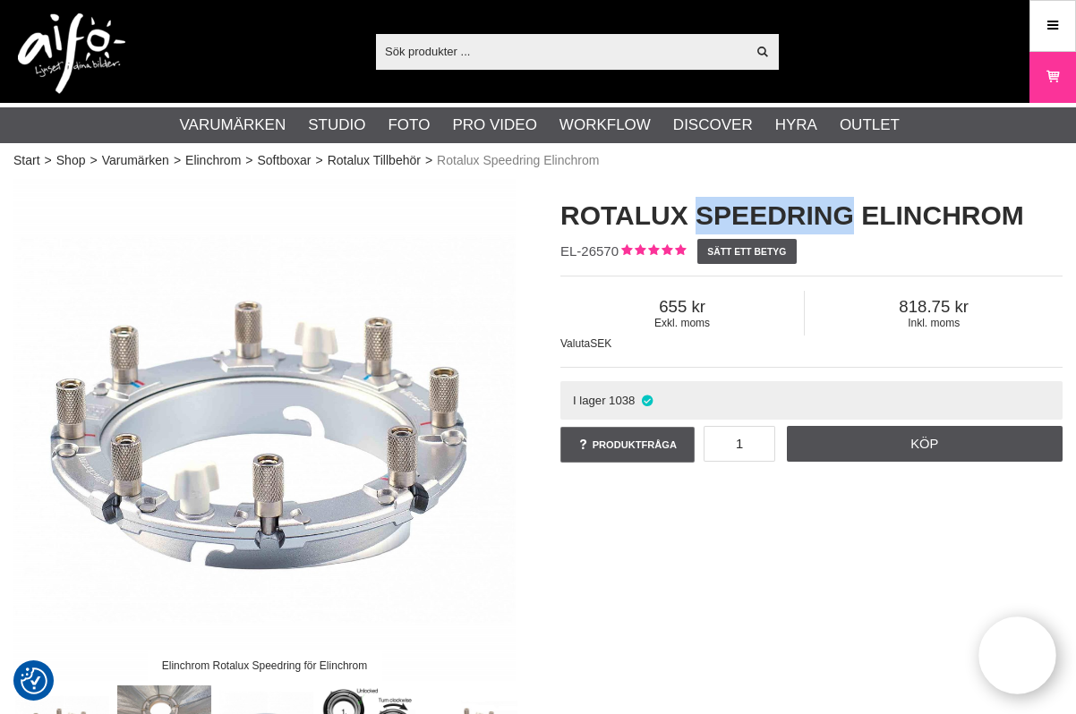
drag, startPoint x: 697, startPoint y: 214, endPoint x: 836, endPoint y: 211, distance: 138.8
click at [836, 211] on h1 "Rotalux Speedring Elinchrom" at bounding box center [811, 216] width 502 height 38
copy h1 "Speedring"
click at [763, 216] on h1 "Rotalux Speedring Elinchrom" at bounding box center [811, 216] width 502 height 38
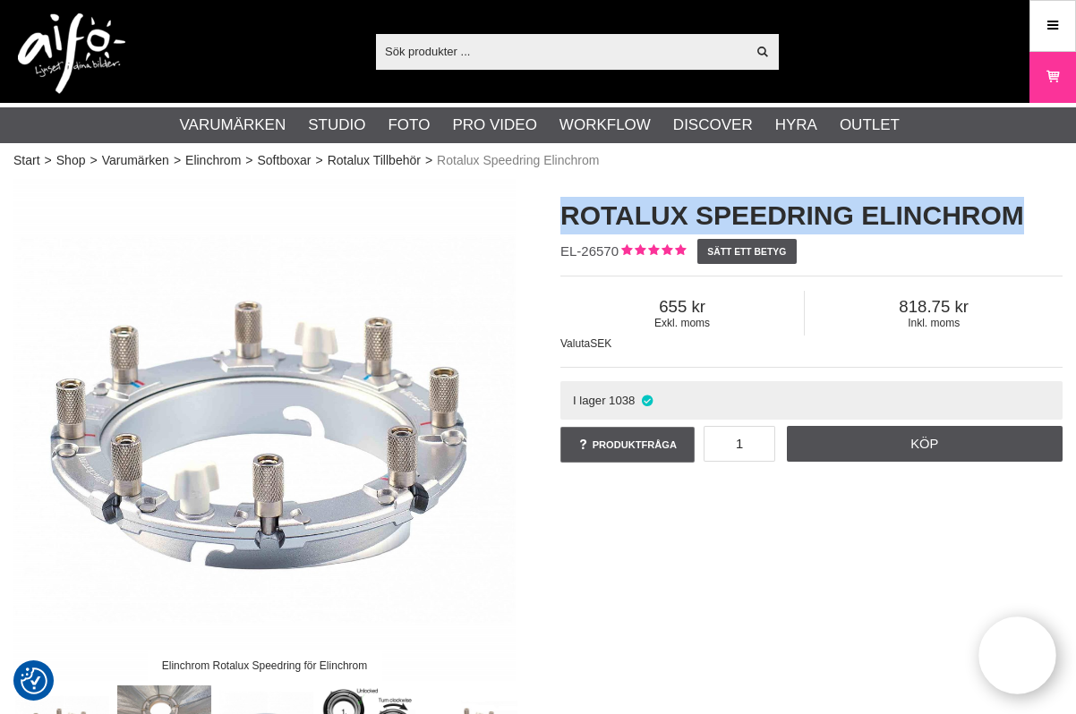
drag, startPoint x: 566, startPoint y: 214, endPoint x: 1020, endPoint y: 237, distance: 455.3
click at [1020, 237] on div "Rotalux Speedring Elinchrom" at bounding box center [811, 209] width 502 height 60
copy h1 "Rotalux Speedring Elinchrom"
click at [67, 218] on img at bounding box center [264, 430] width 502 height 502
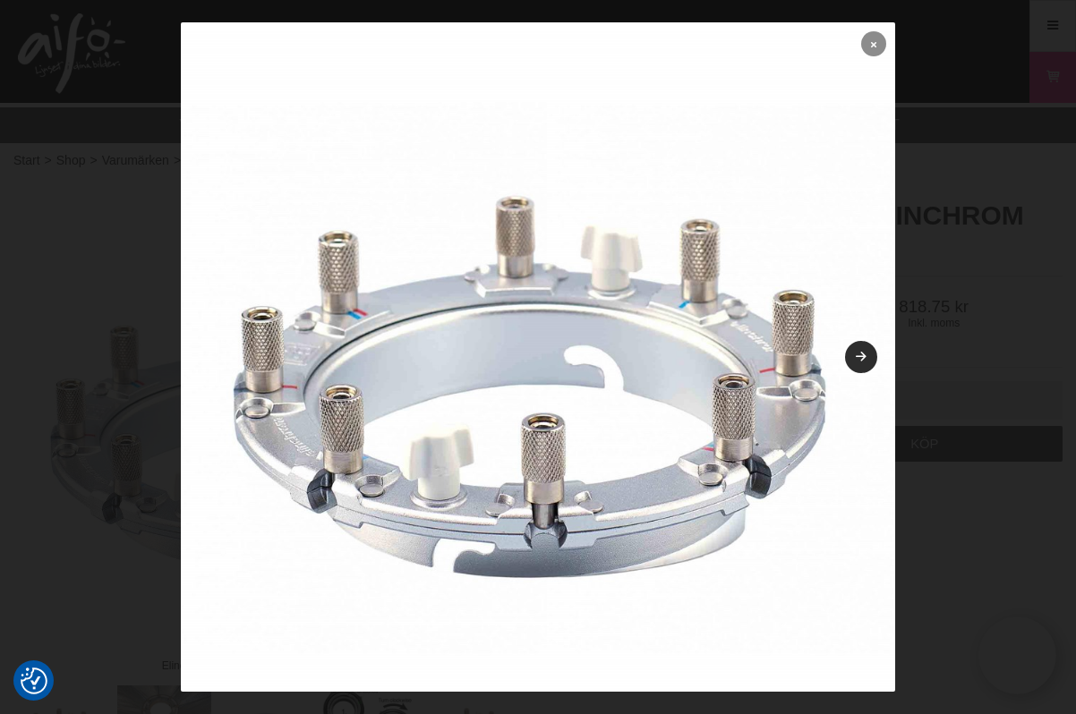
click at [865, 39] on link at bounding box center [873, 43] width 25 height 25
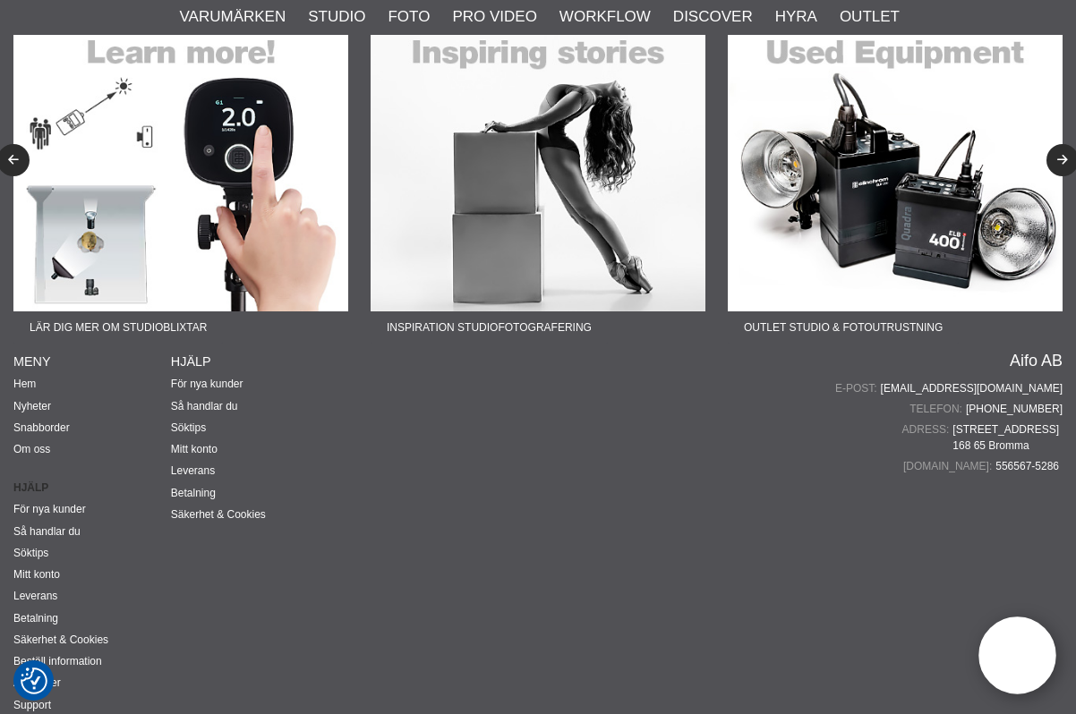
scroll to position [4441, 0]
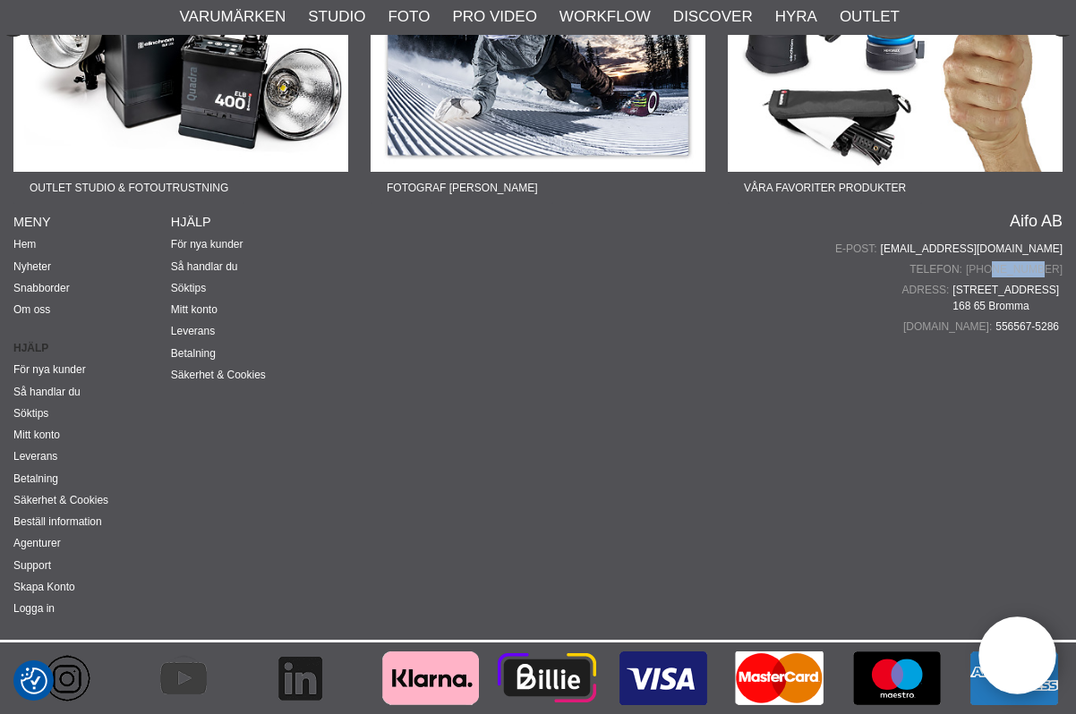
drag, startPoint x: 1062, startPoint y: 268, endPoint x: 1018, endPoint y: 270, distance: 44.8
click at [1018, 270] on div "Fotograf Therese Asplund Lär dig mer om produktfoto Fotograf John Hagby Lär dig…" at bounding box center [538, 220] width 1076 height 839
copy link "7200645"
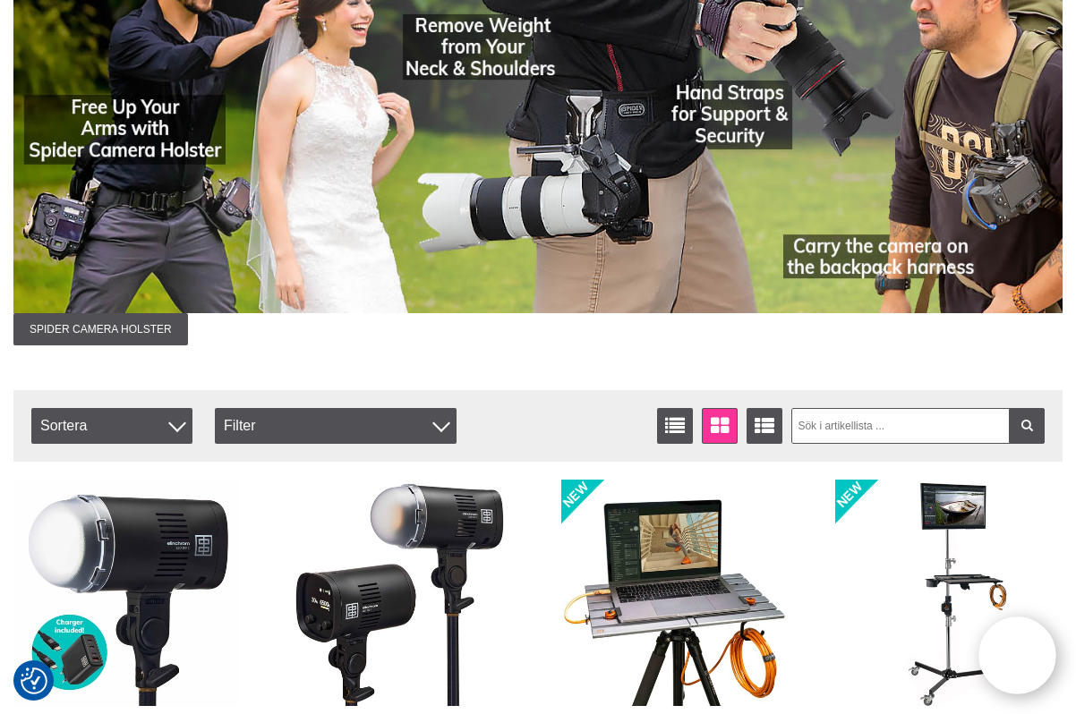
scroll to position [0, 0]
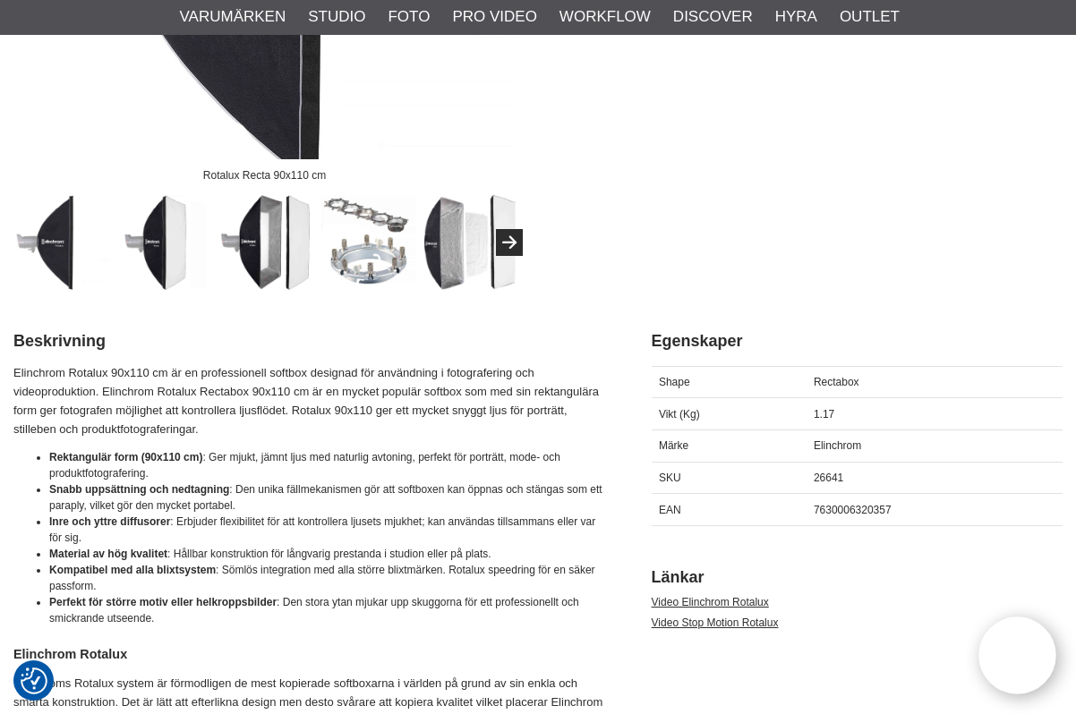
scroll to position [537, 0]
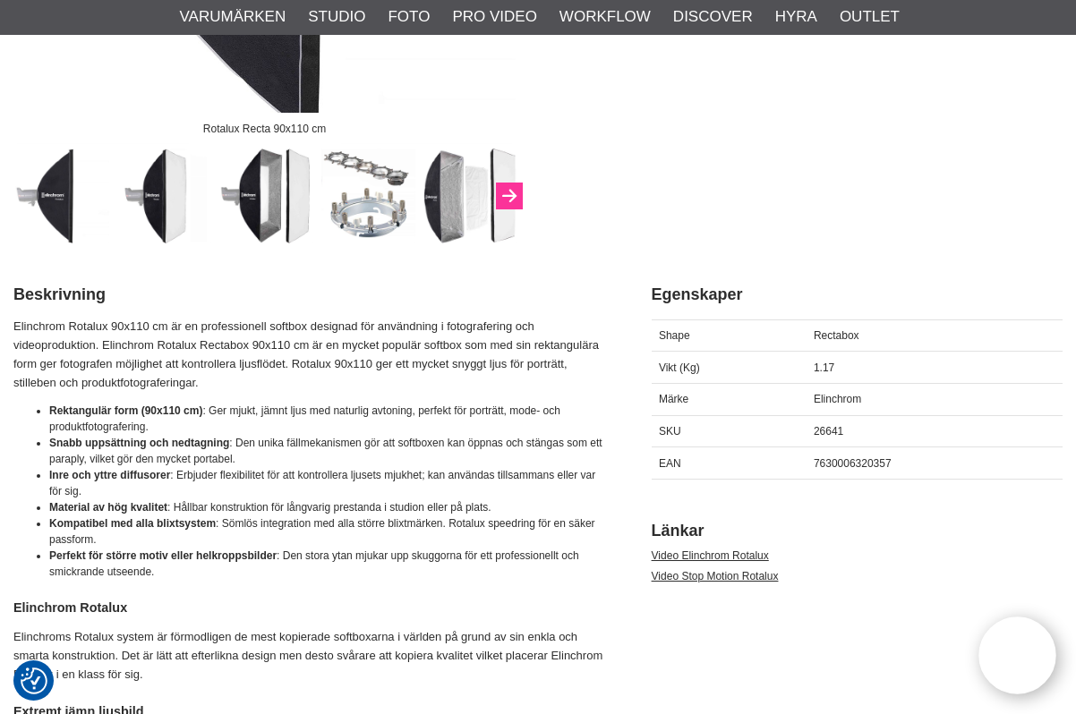
click at [514, 191] on icon "Next" at bounding box center [509, 197] width 21 height 16
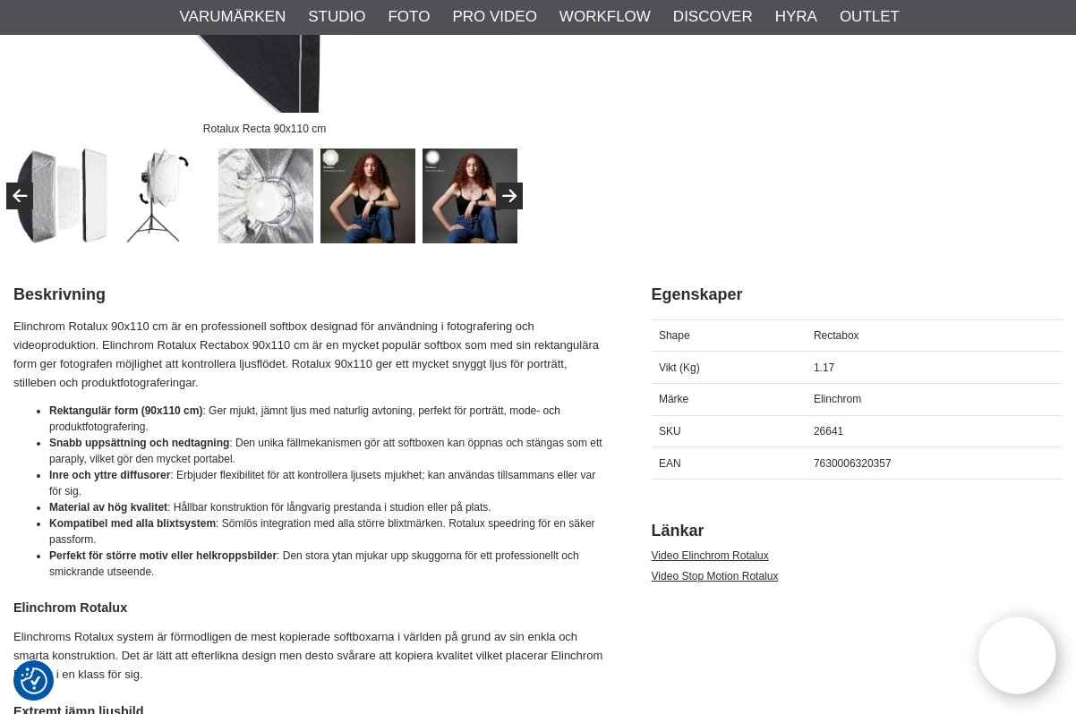
click at [258, 196] on img at bounding box center [265, 196] width 95 height 95
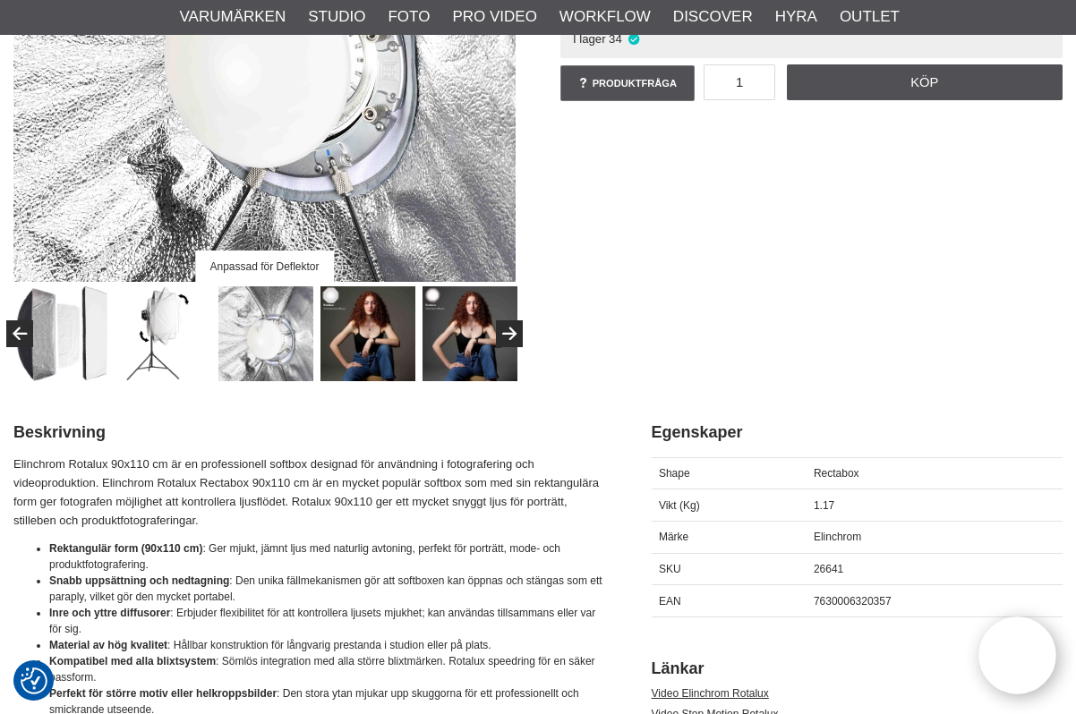
scroll to position [179, 0]
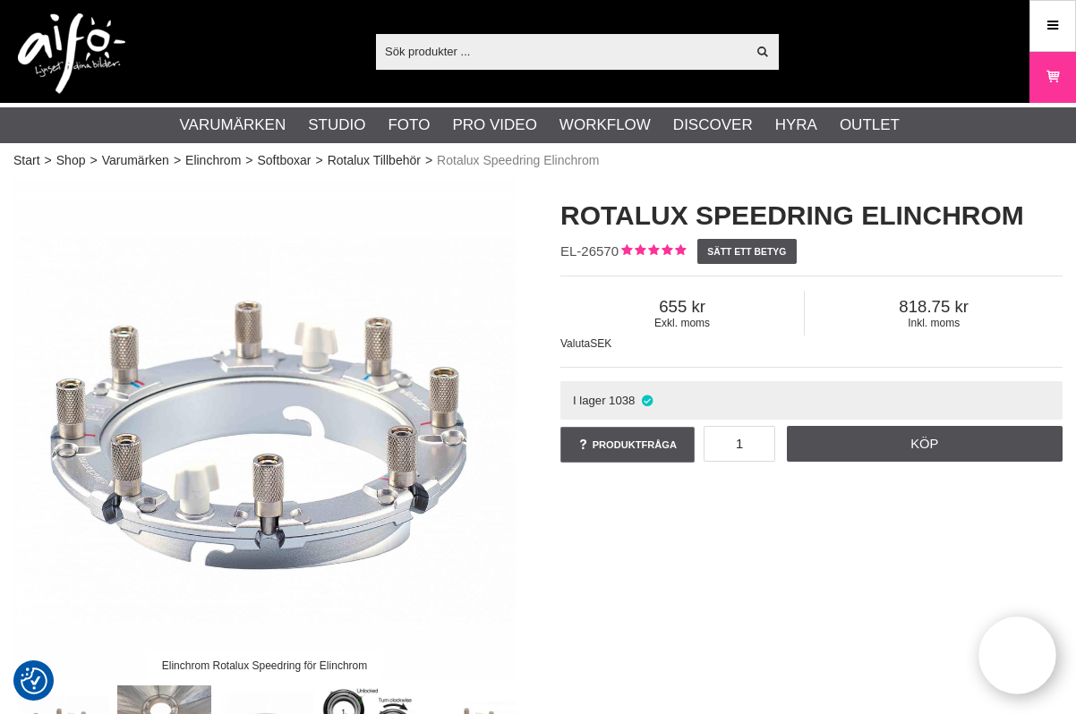
click at [61, 35] on img at bounding box center [71, 53] width 107 height 81
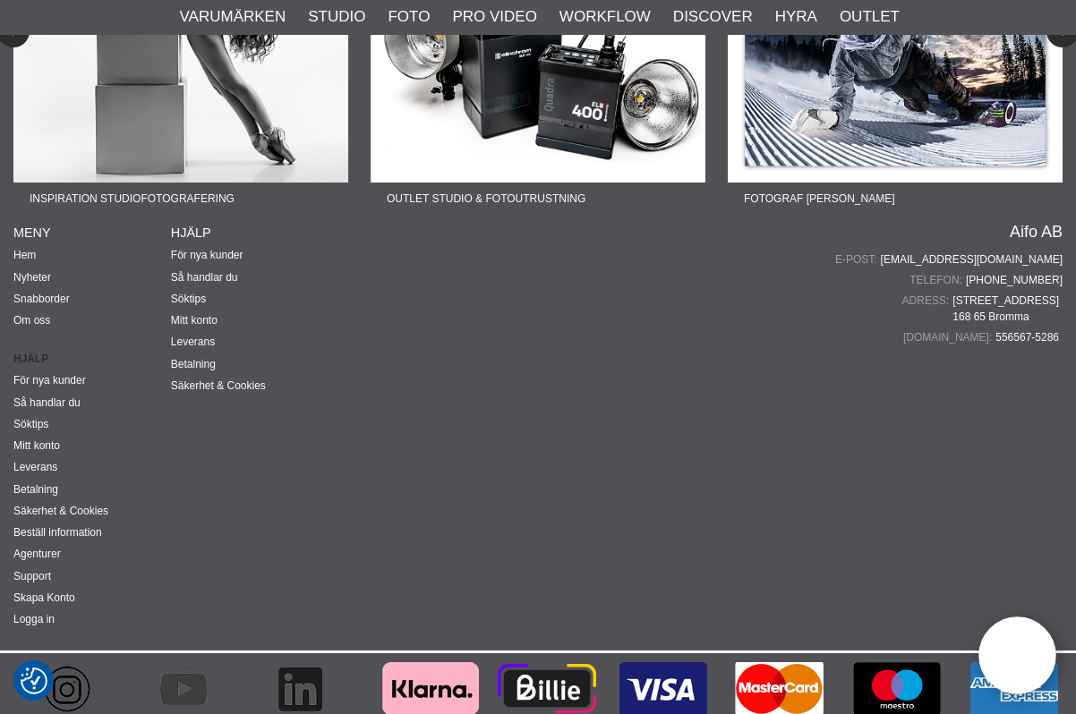
scroll to position [4420, 0]
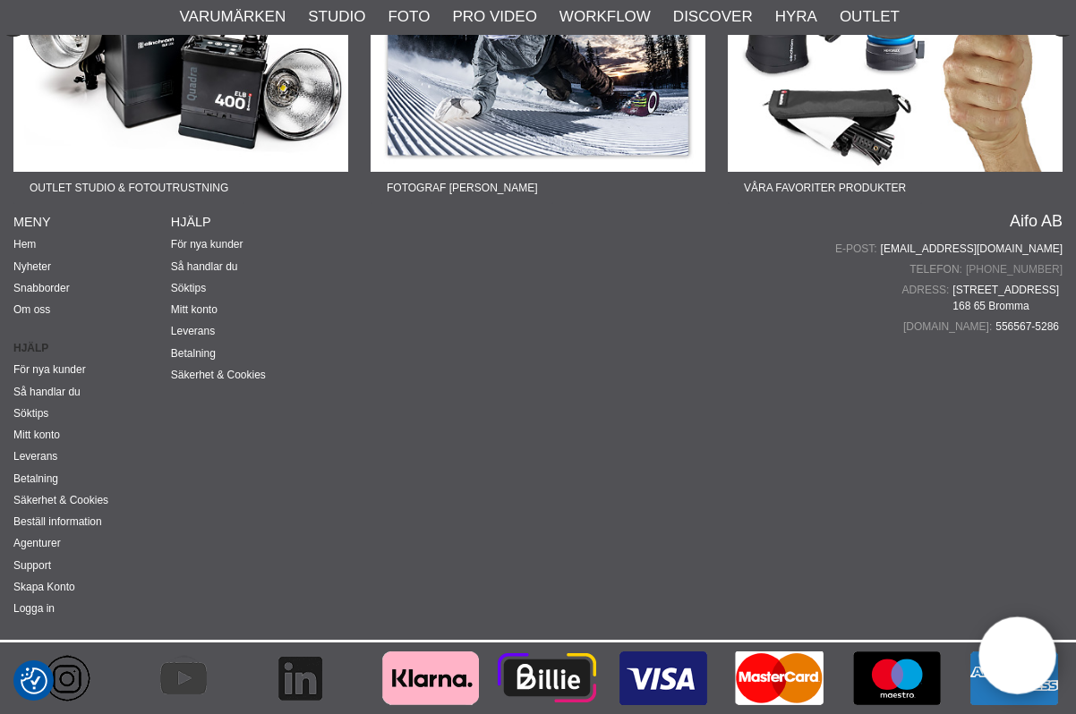
click at [1027, 277] on link "[PHONE_NUMBER]" at bounding box center [1014, 269] width 97 height 16
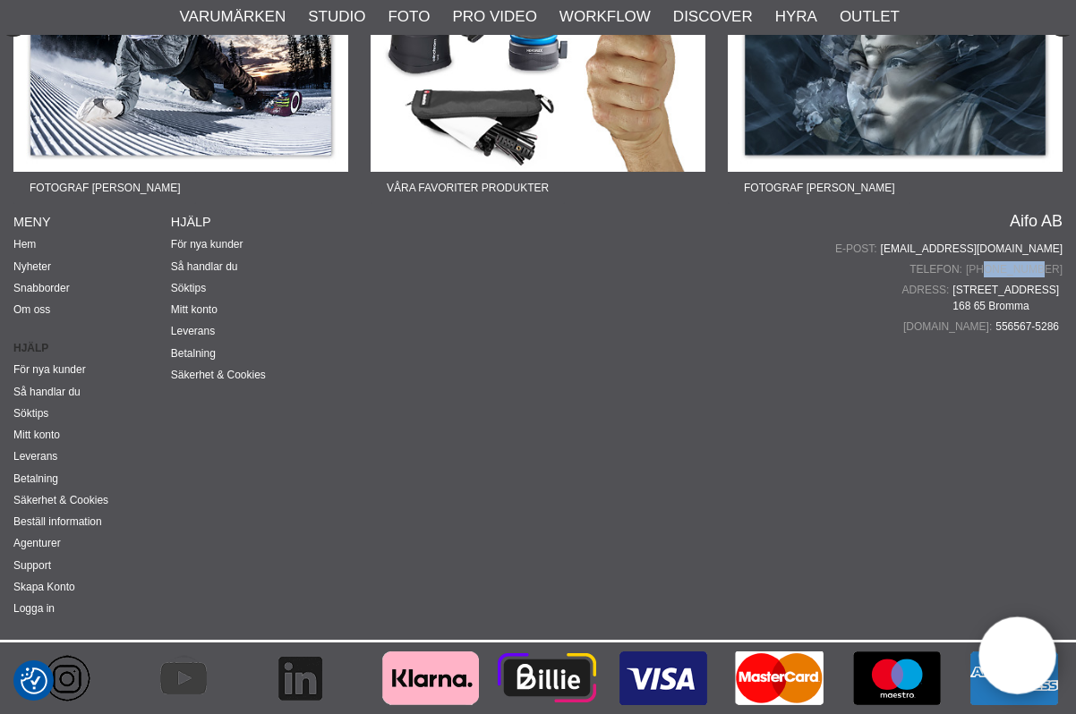
drag, startPoint x: 1063, startPoint y: 294, endPoint x: 1010, endPoint y: 293, distance: 52.8
click at [1010, 293] on div "Fotograf [PERSON_NAME] Lär dig mer om produktfoto Fotograf [PERSON_NAME] Lär di…" at bounding box center [538, 220] width 1076 height 839
copy link "87200645"
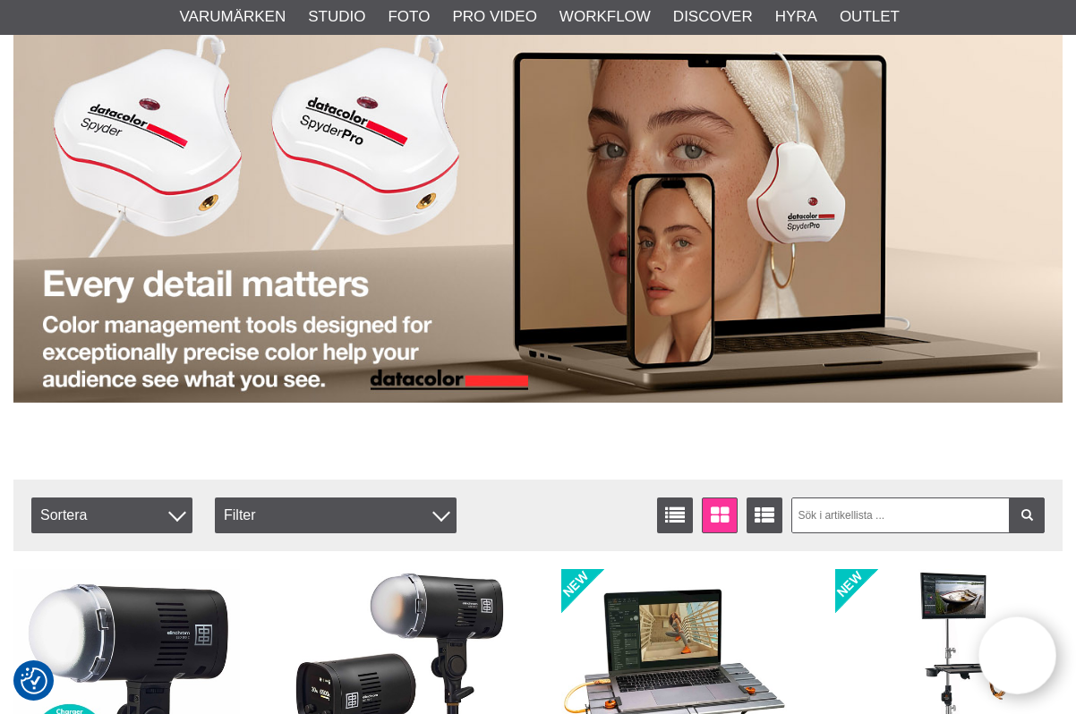
scroll to position [0, 0]
